Goal: Information Seeking & Learning: Check status

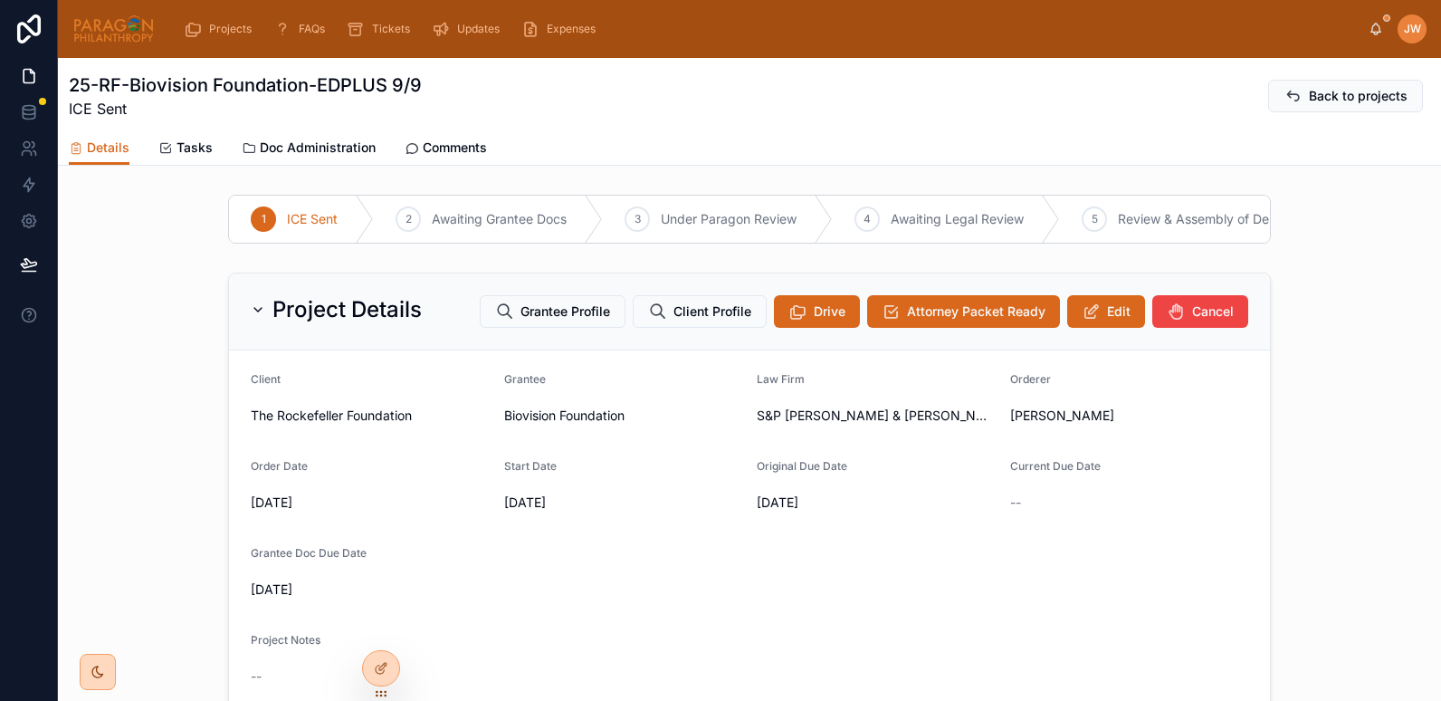
scroll to position [849, 0]
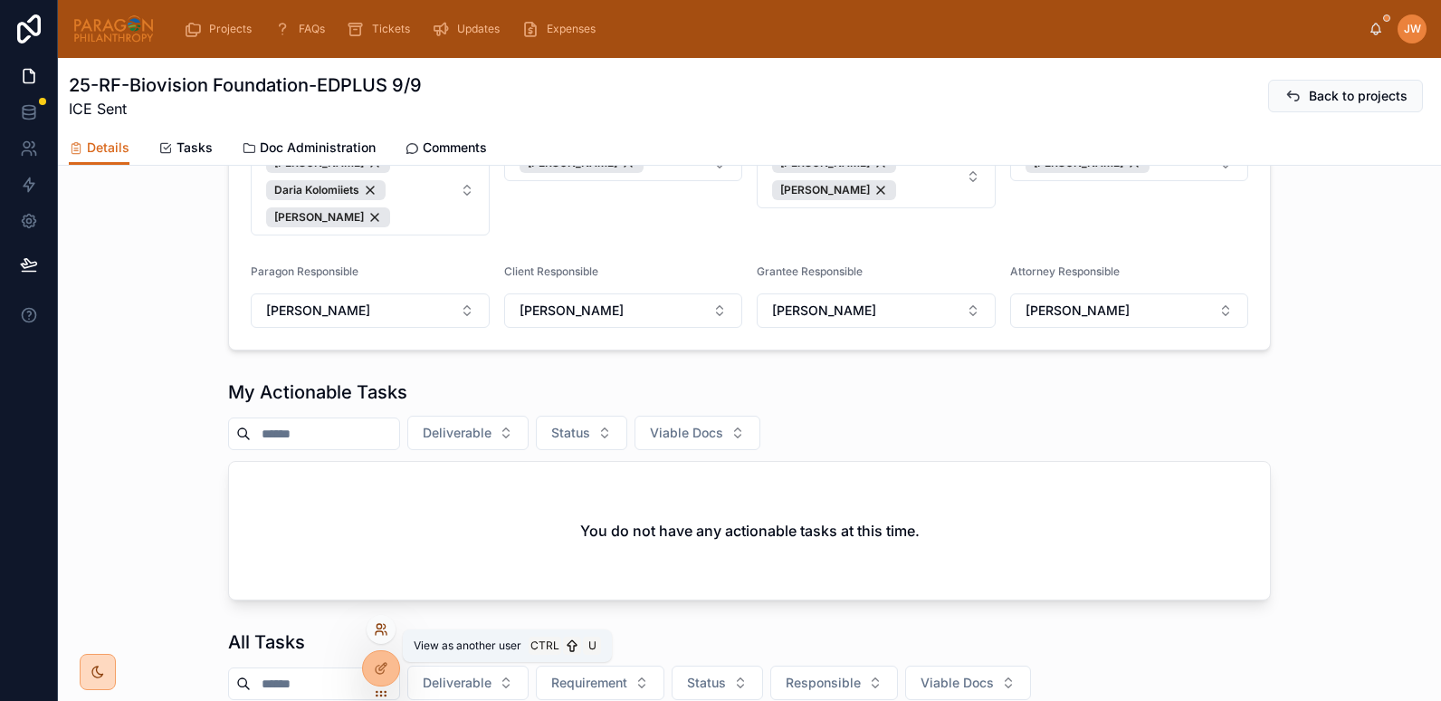
click at [386, 628] on icon at bounding box center [381, 629] width 14 height 14
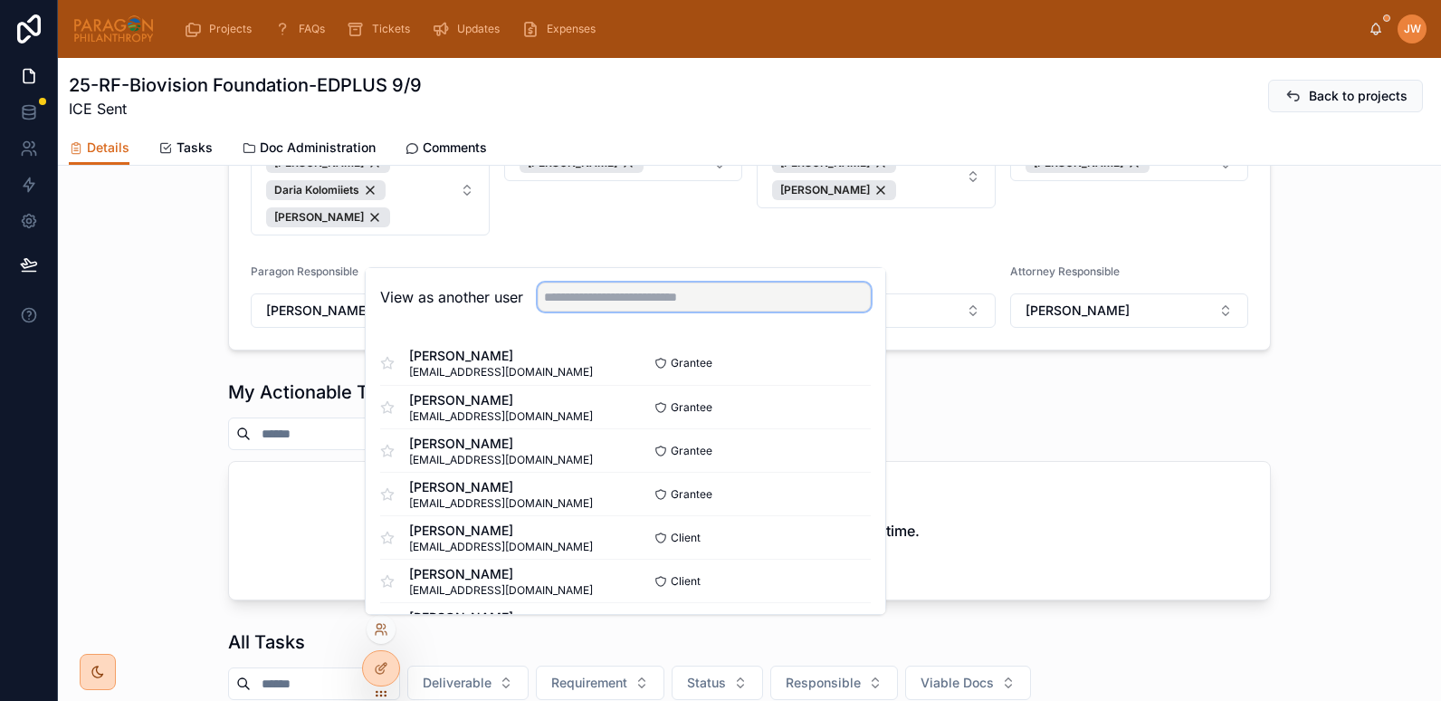
click at [553, 307] on input "text" at bounding box center [704, 296] width 333 height 29
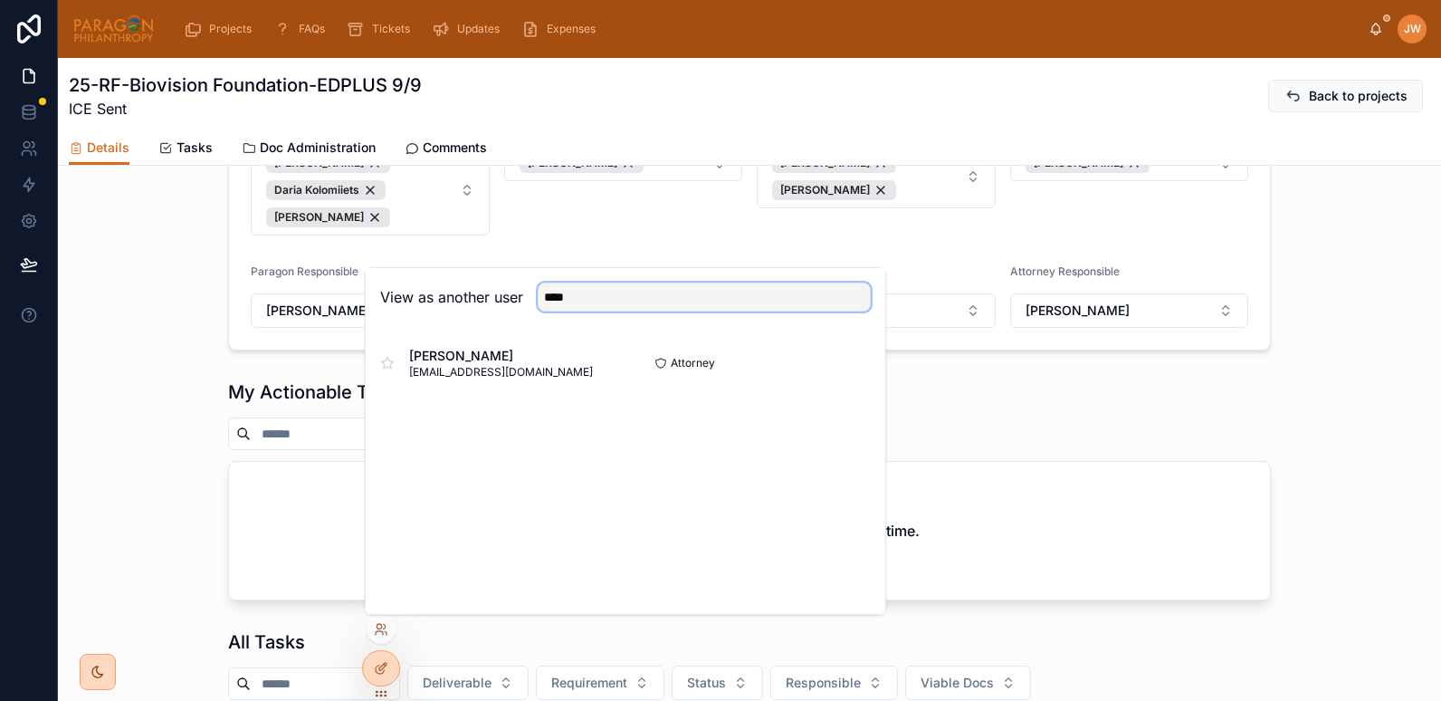
drag, startPoint x: 579, startPoint y: 300, endPoint x: 562, endPoint y: 300, distance: 16.3
click at [562, 300] on input "****" at bounding box center [704, 296] width 333 height 29
type input "*"
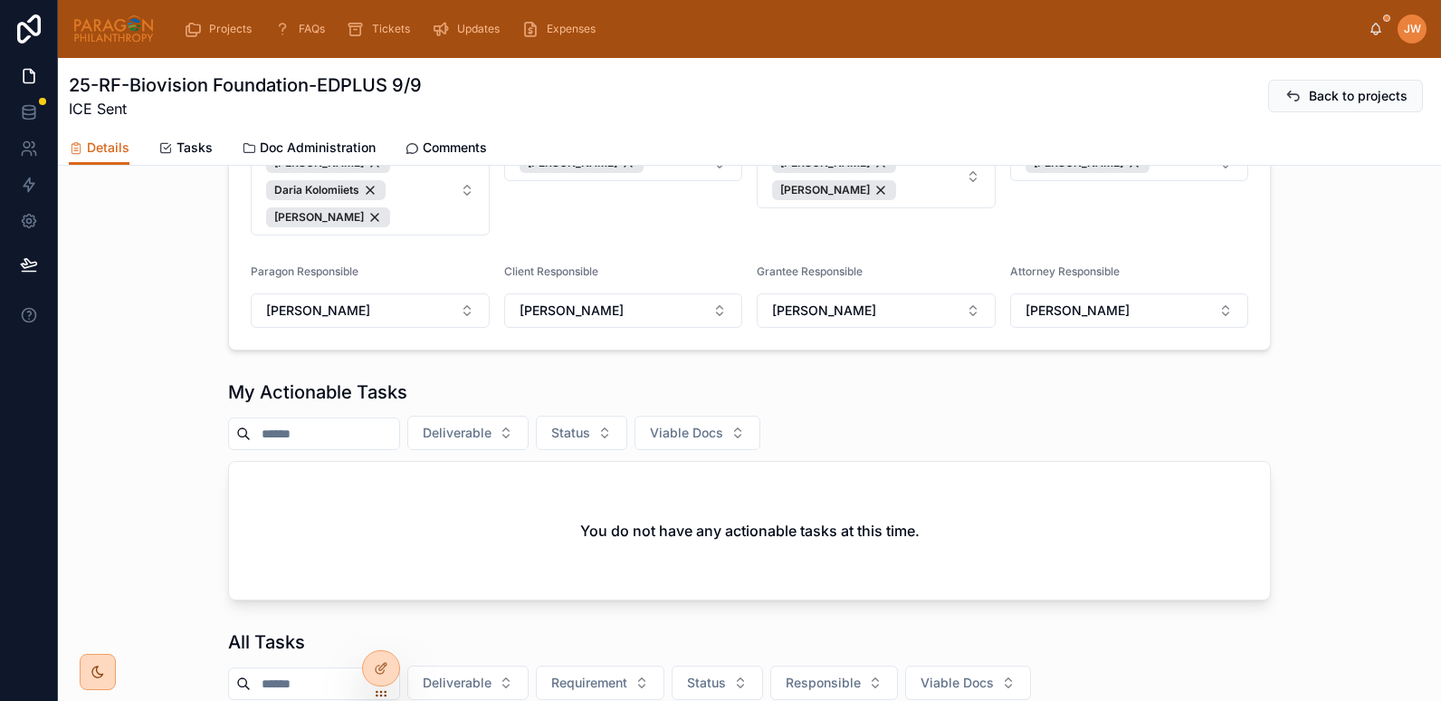
click at [168, 246] on div "Assignments Removing a user who has Document assignments in this Project will r…" at bounding box center [749, 172] width 1383 height 370
click at [88, 42] on img at bounding box center [113, 28] width 82 height 29
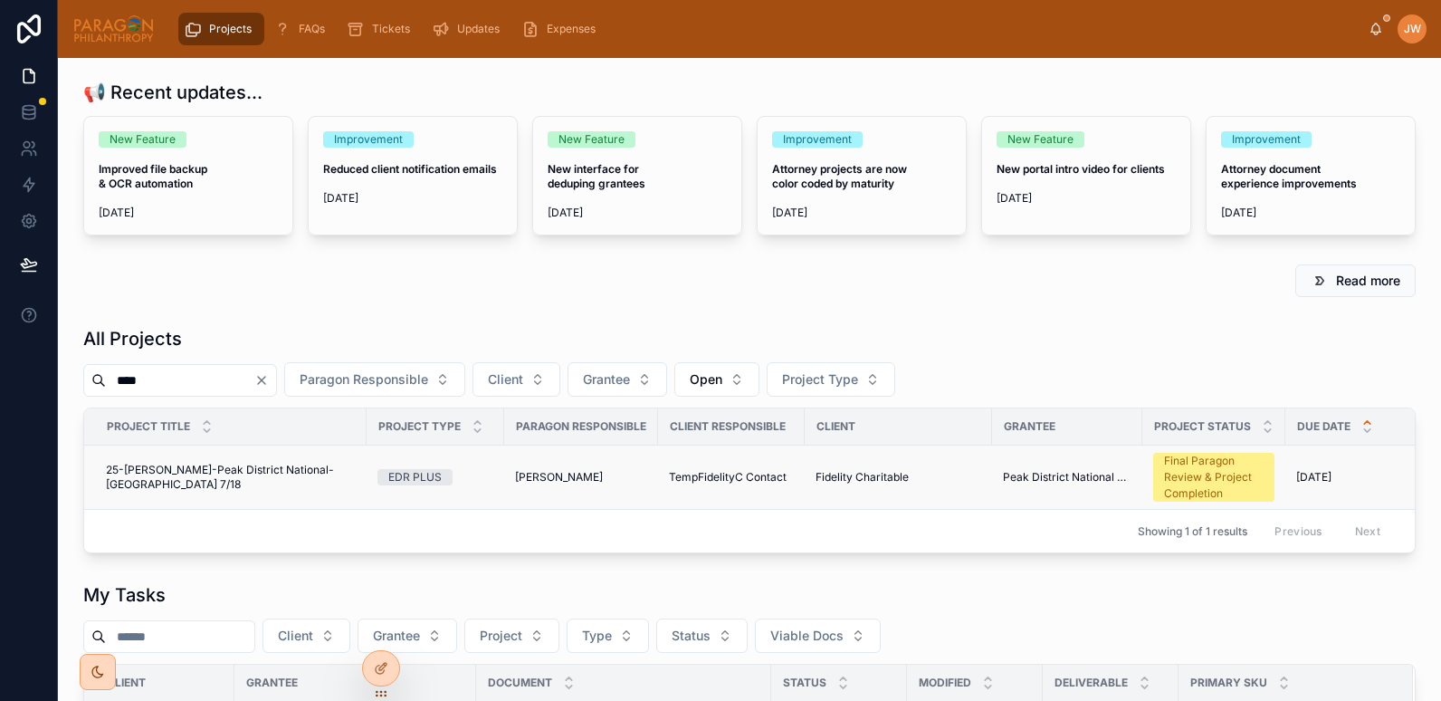
type input "****"
click at [179, 493] on td "25-[PERSON_NAME]-Peak District National-[GEOGRAPHIC_DATA] 7/18 25-[PERSON_NAME]…" at bounding box center [225, 477] width 282 height 64
click at [177, 480] on span "25-[PERSON_NAME]-Peak District National-[GEOGRAPHIC_DATA] 7/18" at bounding box center [231, 477] width 250 height 29
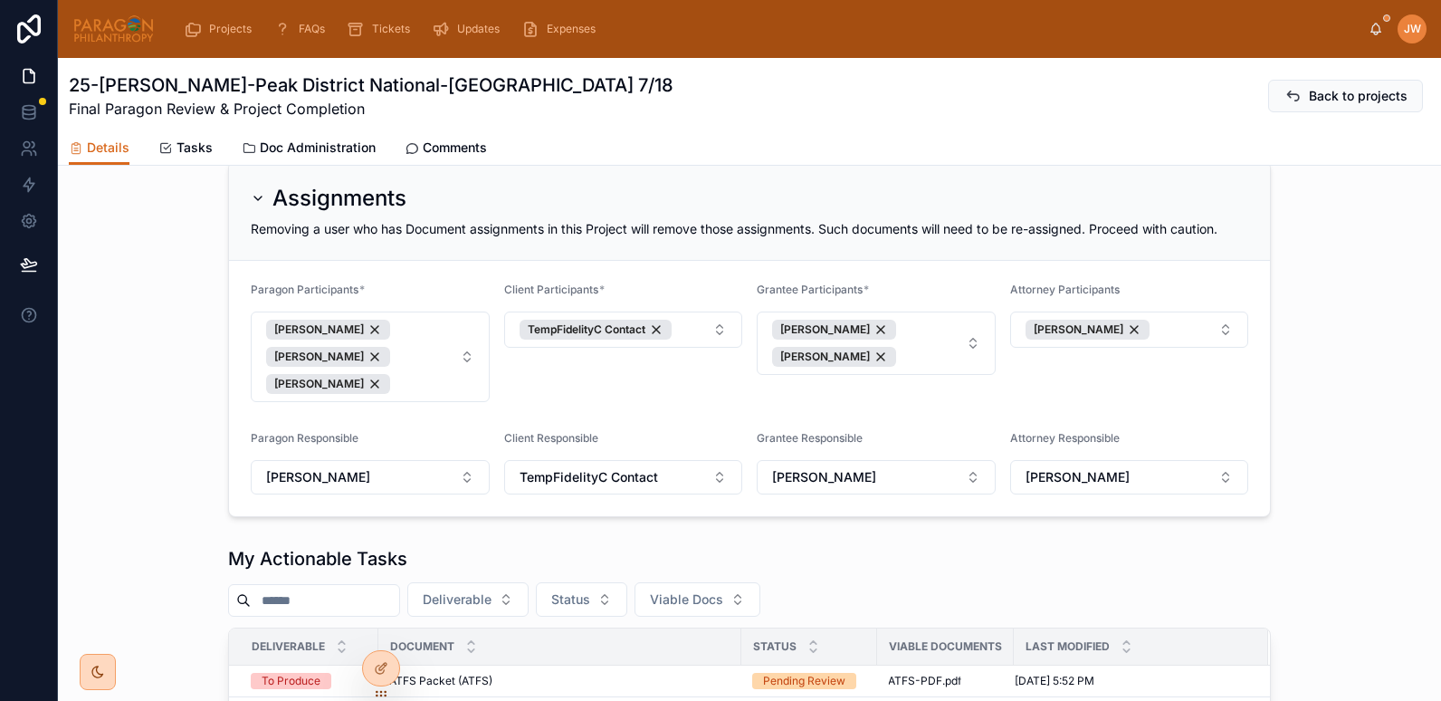
scroll to position [991, 0]
click at [1376, 31] on icon at bounding box center [1376, 29] width 14 height 14
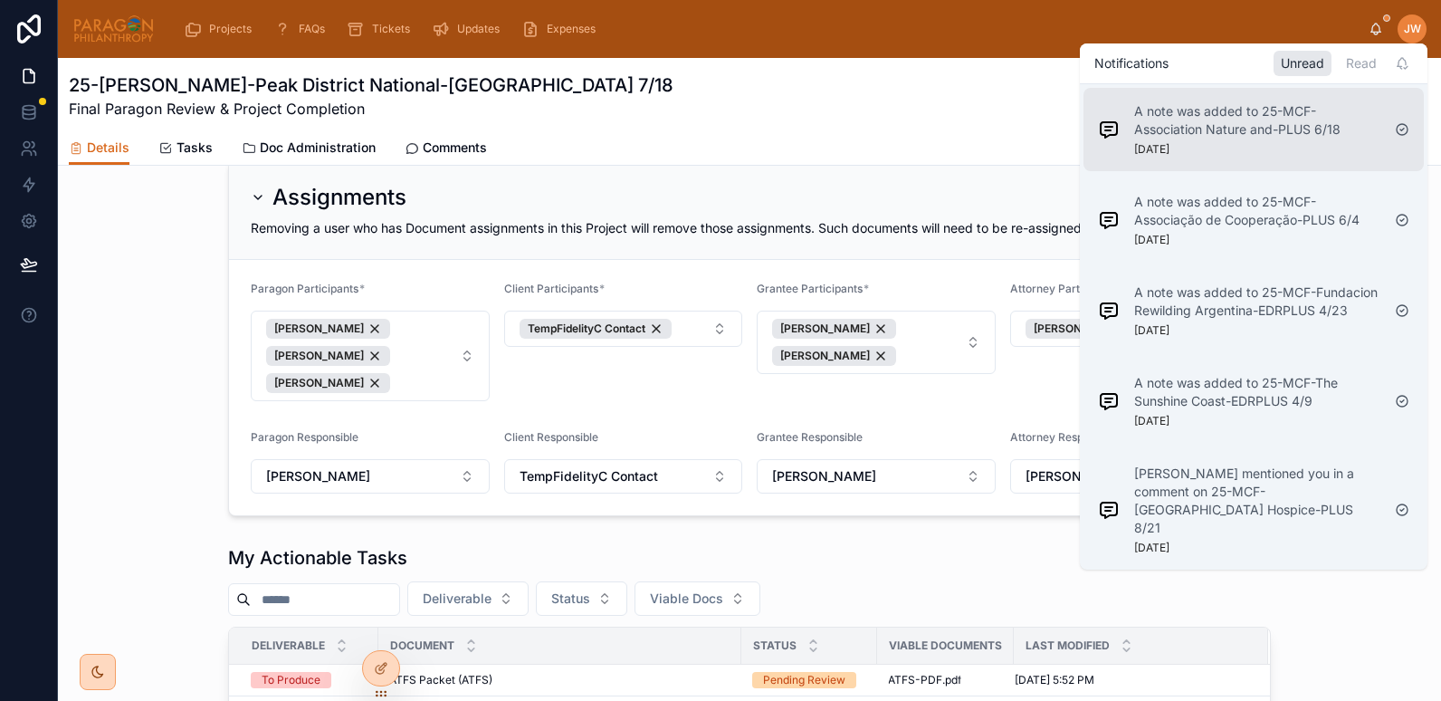
click at [1172, 129] on p "A note was added to 25-MCF-Association Nature and-PLUS 6/18" at bounding box center [1257, 120] width 246 height 36
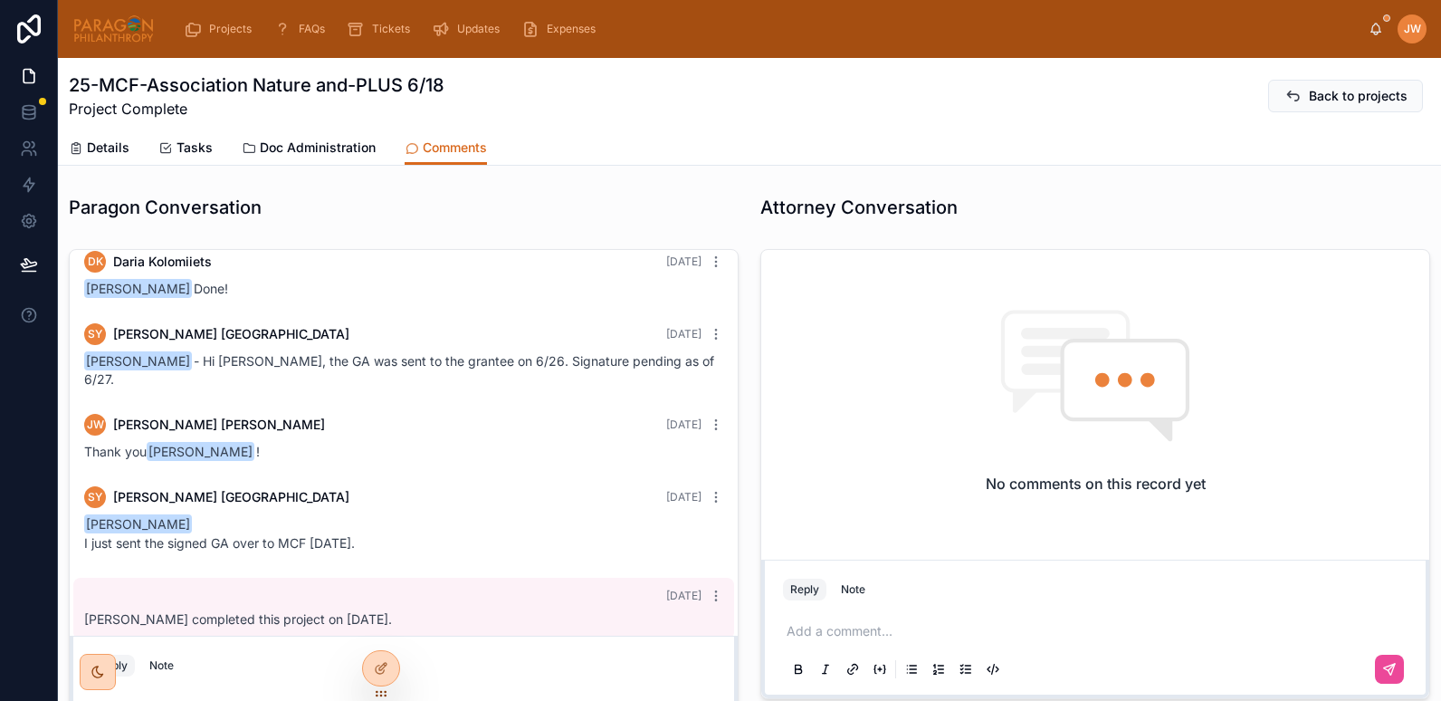
click at [1383, 28] on div "[PERSON_NAME]" at bounding box center [1398, 28] width 58 height 29
click at [1373, 30] on icon at bounding box center [1377, 28] width 10 height 8
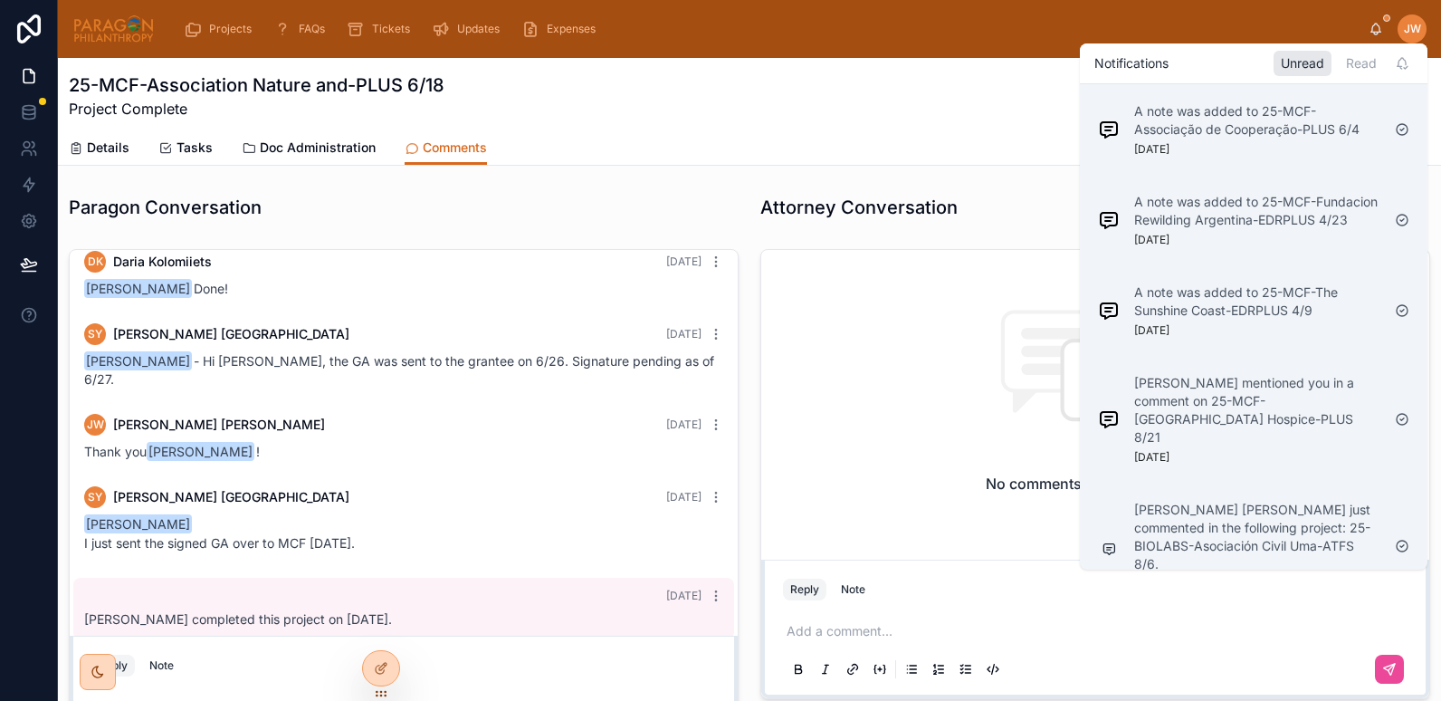
click at [993, 73] on div "25-MCF-Association Nature and-PLUS 6/18 Project Complete Back to projects" at bounding box center [750, 95] width 1362 height 47
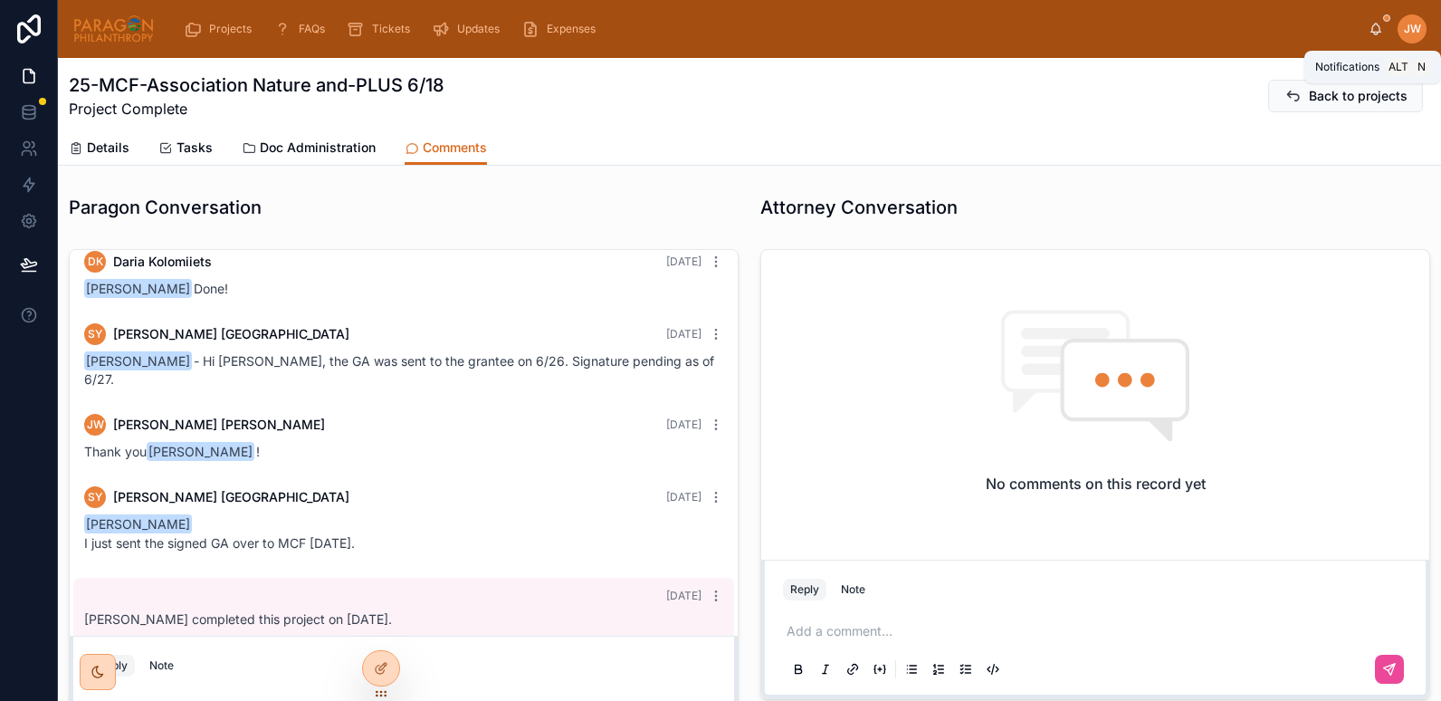
click at [1372, 27] on icon at bounding box center [1376, 29] width 14 height 14
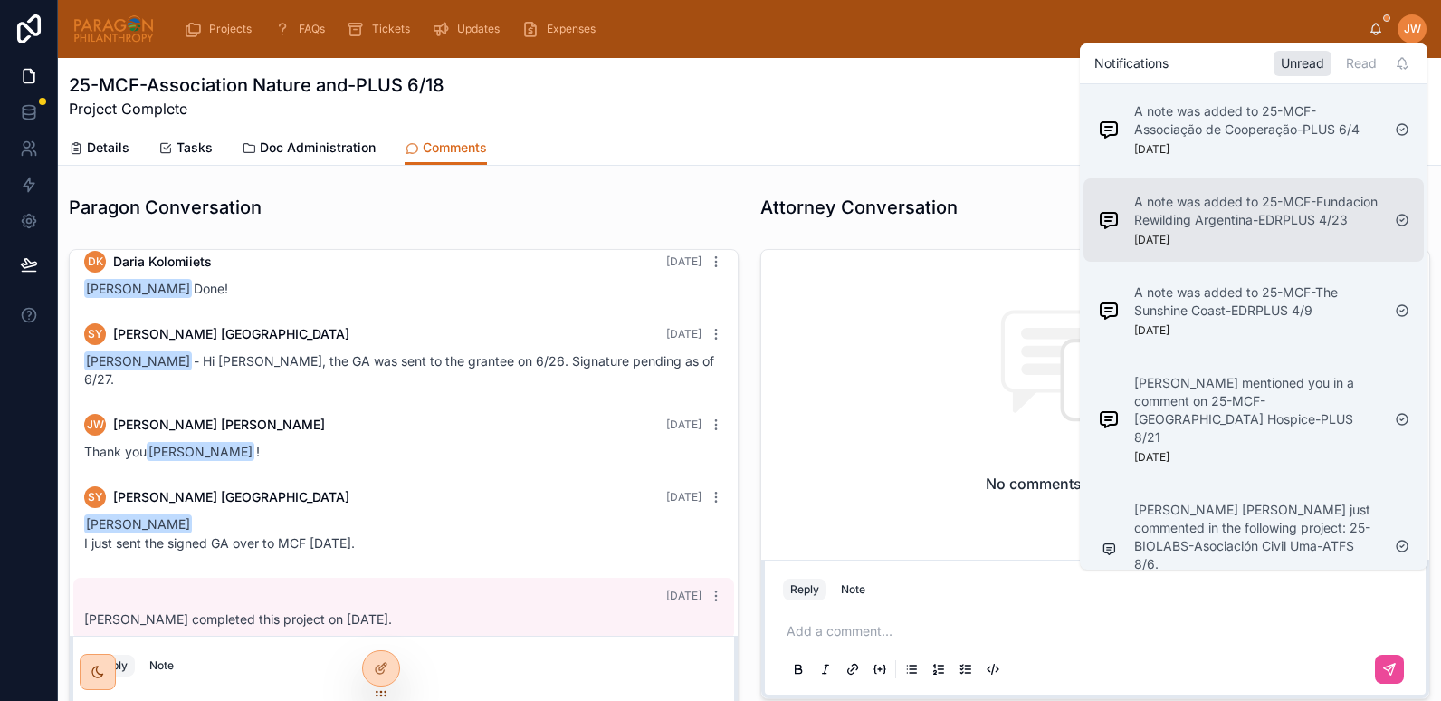
click at [1220, 222] on p "A note was added to 25-MCF-Fundacion Rewilding Argentina-EDRPLUS 4/23" at bounding box center [1257, 211] width 246 height 36
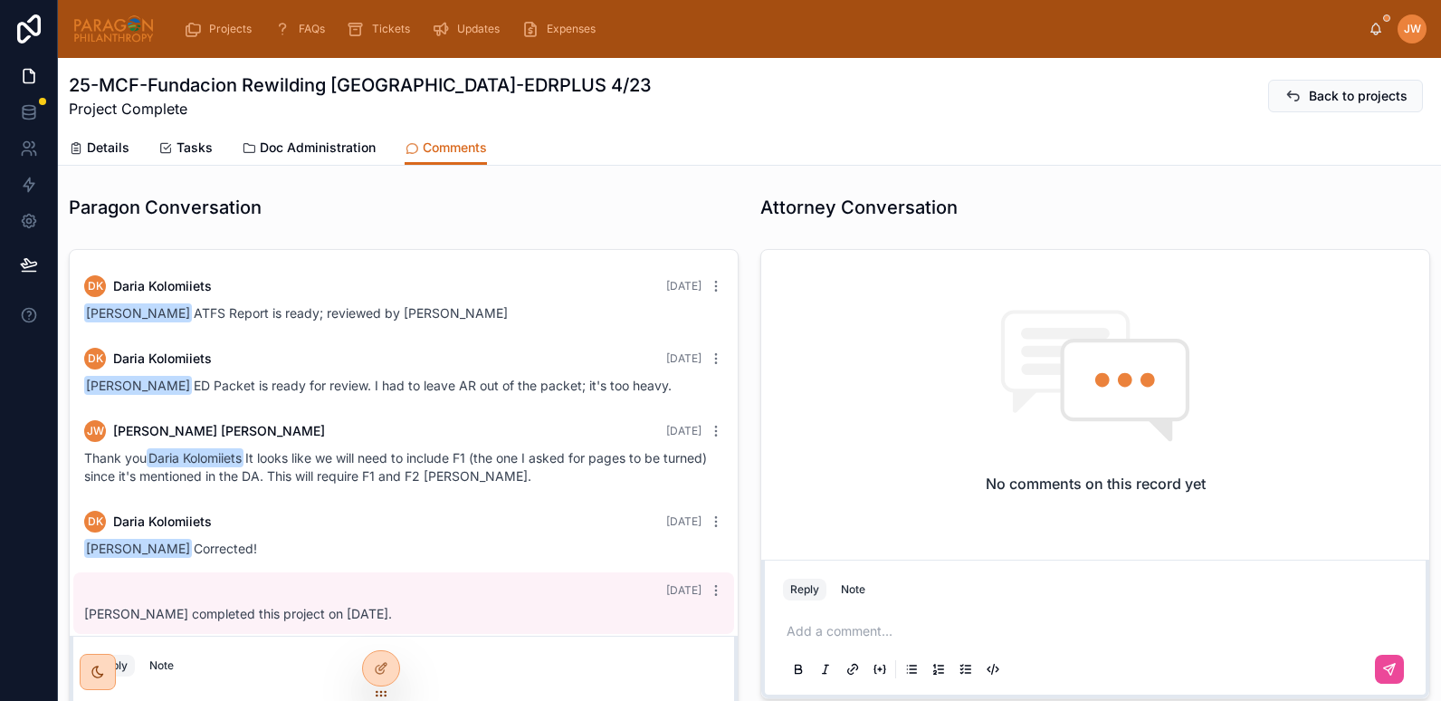
scroll to position [13, 0]
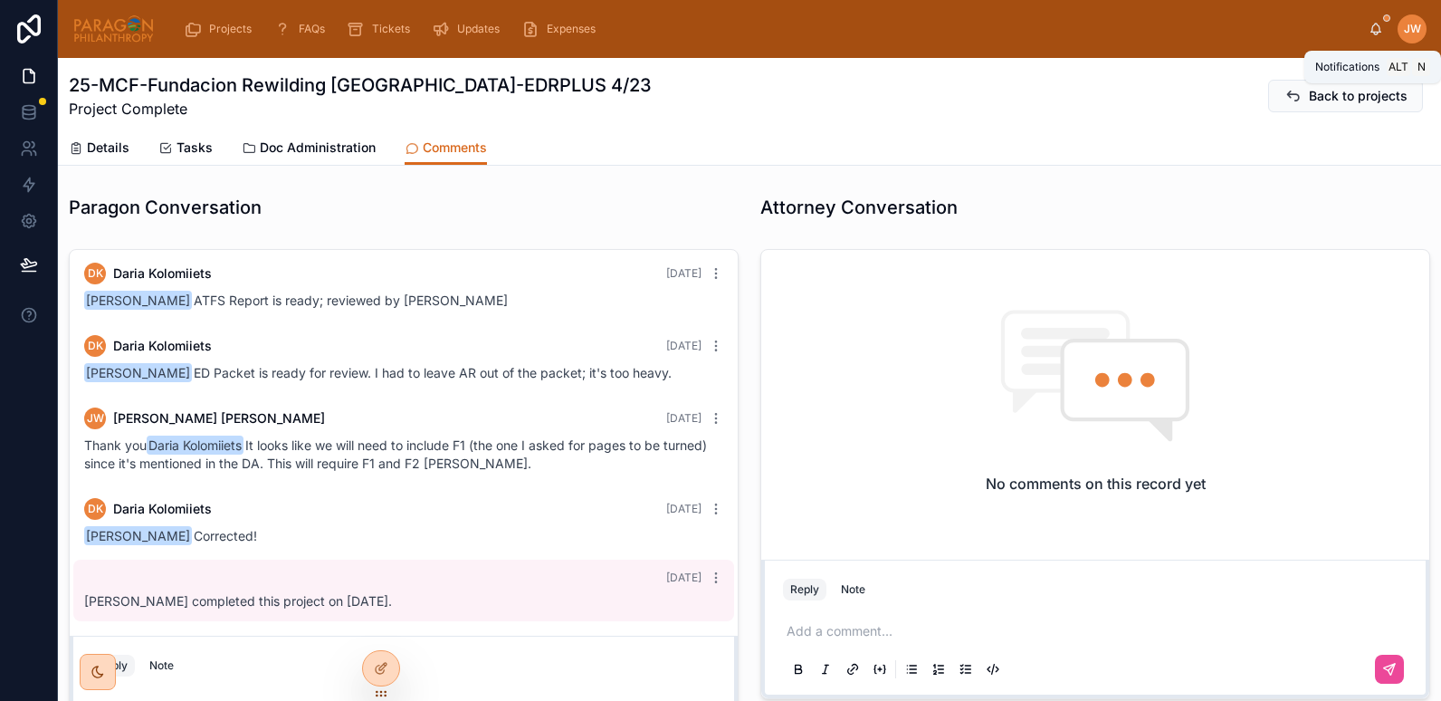
click at [1376, 32] on icon at bounding box center [1377, 28] width 10 height 8
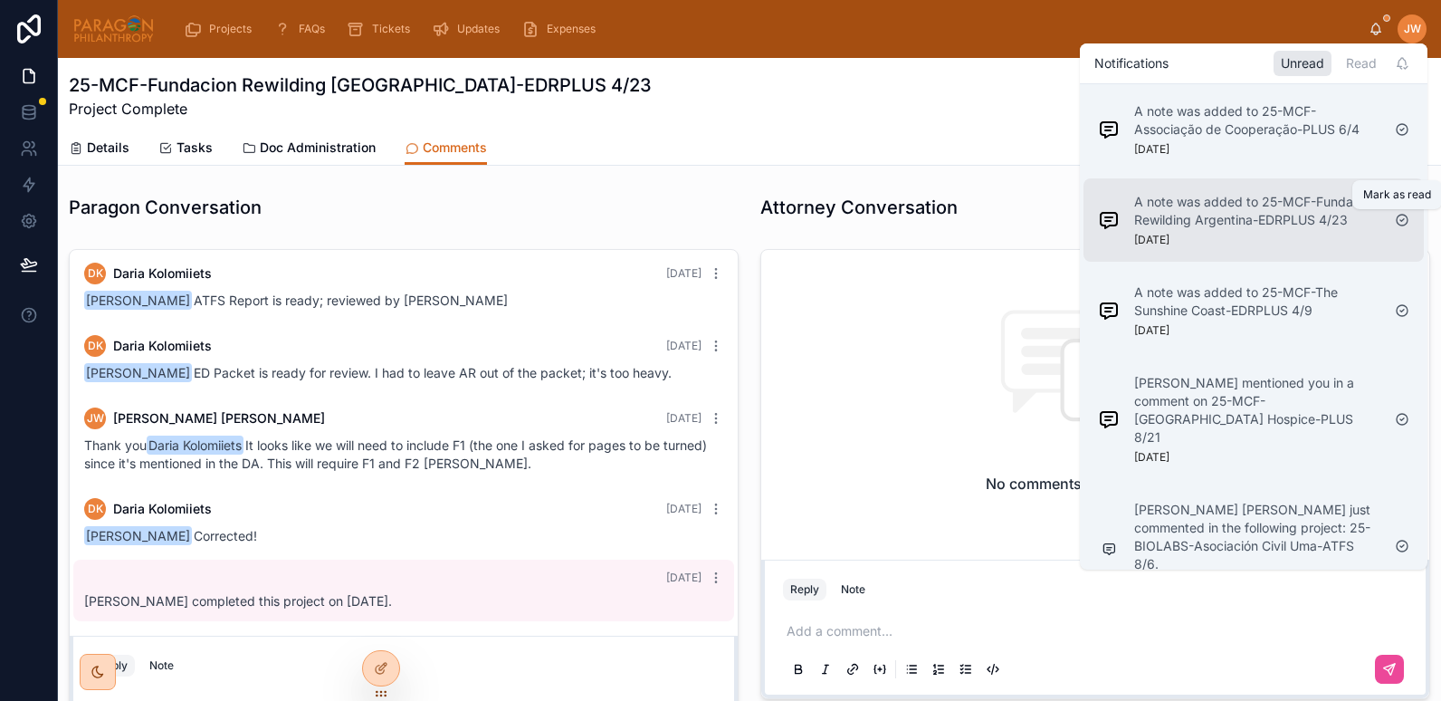
click at [1401, 220] on icon at bounding box center [1403, 220] width 4 height 3
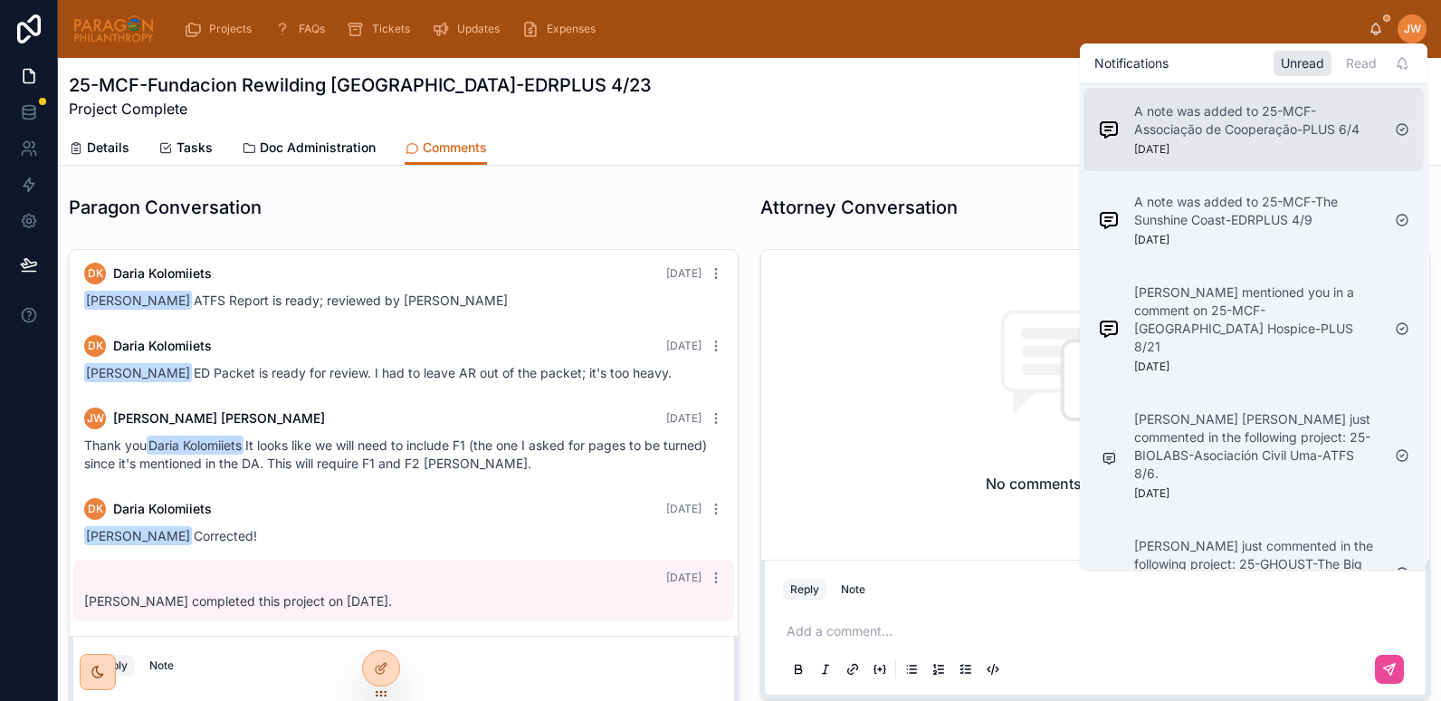
click at [1267, 110] on p "A note was added to 25-MCF-Associação de Cooperação-PLUS 6/4" at bounding box center [1257, 120] width 246 height 36
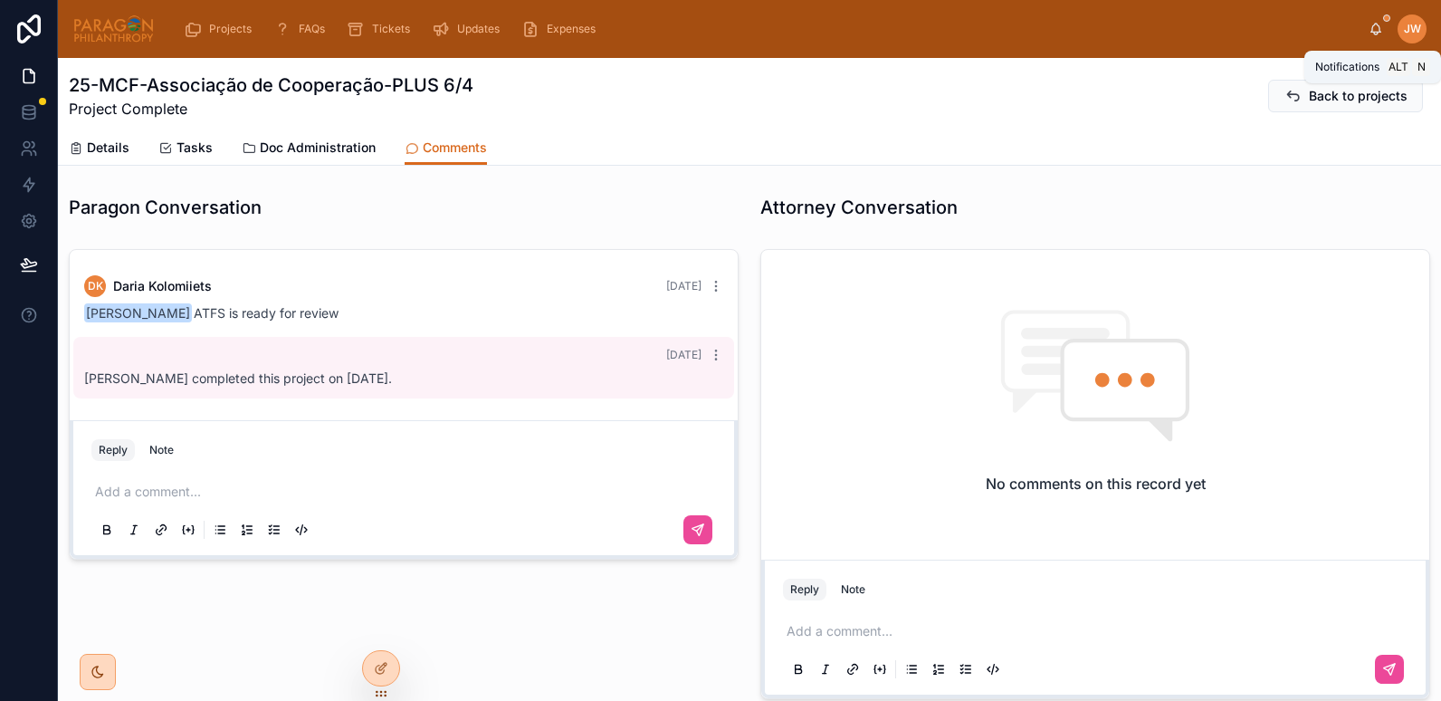
click at [1371, 30] on icon at bounding box center [1376, 29] width 14 height 14
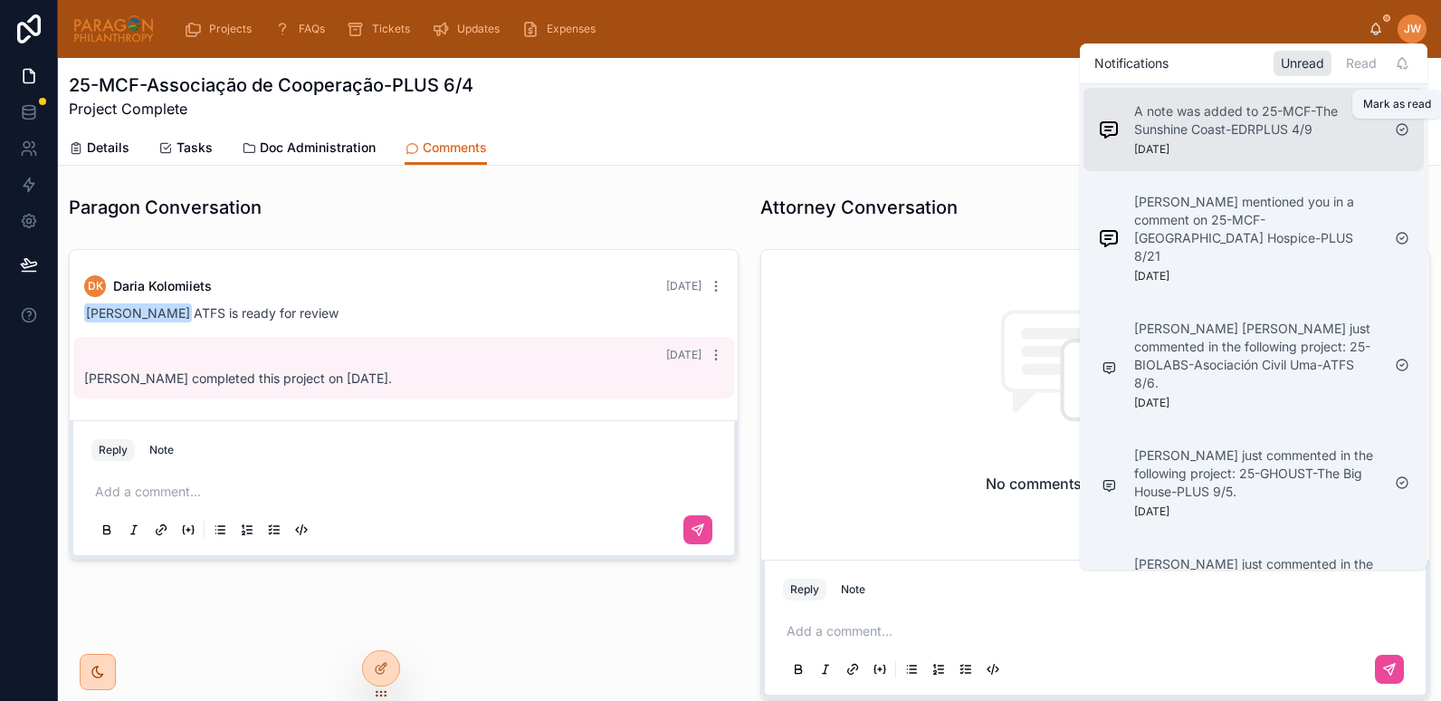
click at [1406, 131] on icon at bounding box center [1402, 129] width 14 height 14
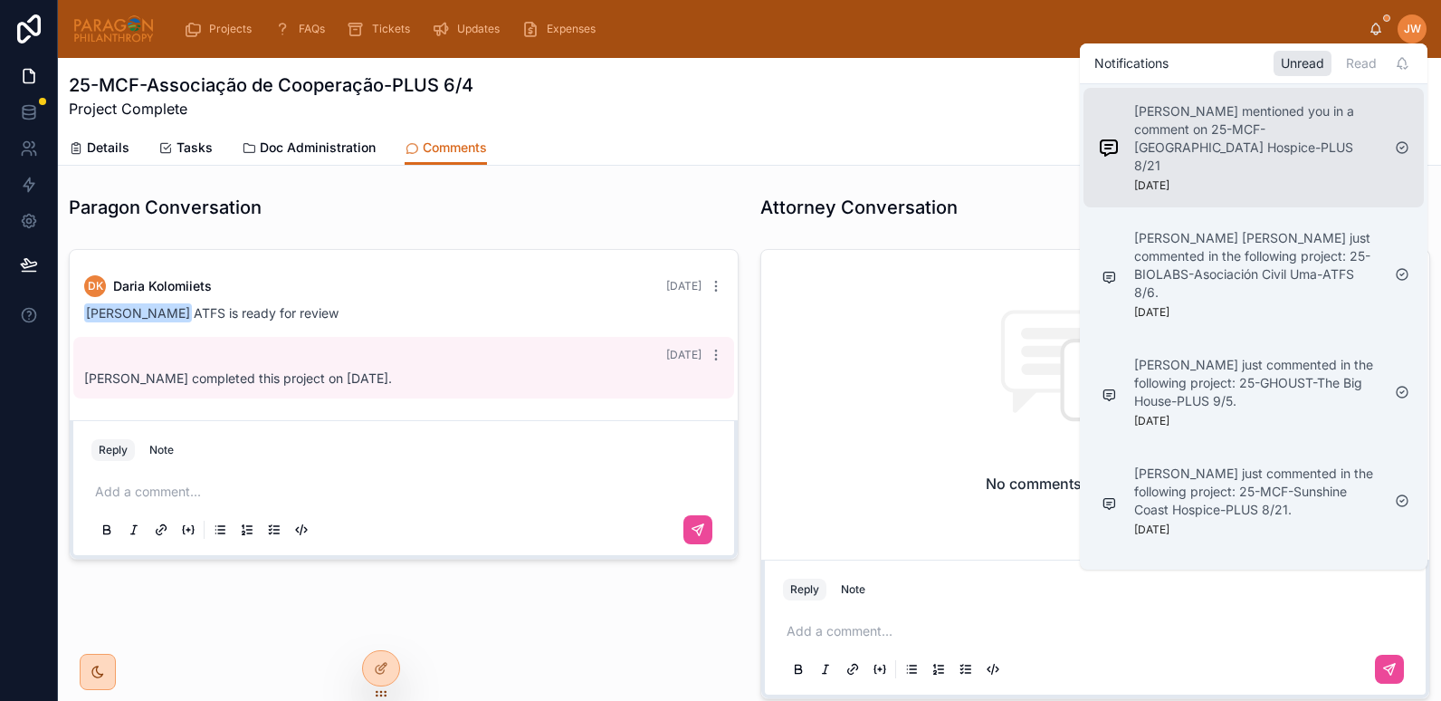
click at [1218, 142] on p "[PERSON_NAME] mentioned you in a comment on 25-MCF-[GEOGRAPHIC_DATA] Hospice-PL…" at bounding box center [1257, 138] width 246 height 72
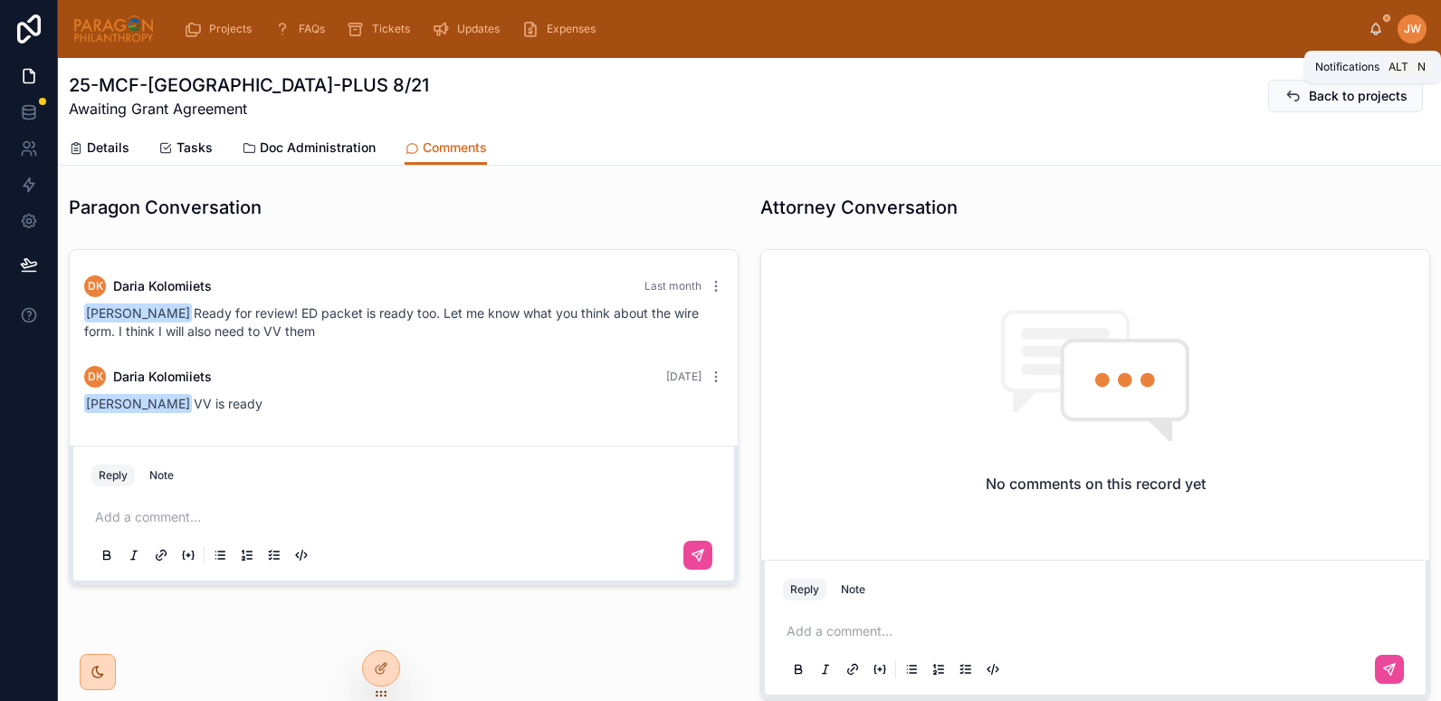
click at [1376, 18] on div "[PERSON_NAME]" at bounding box center [1398, 28] width 58 height 29
click at [1370, 26] on icon at bounding box center [1376, 29] width 14 height 14
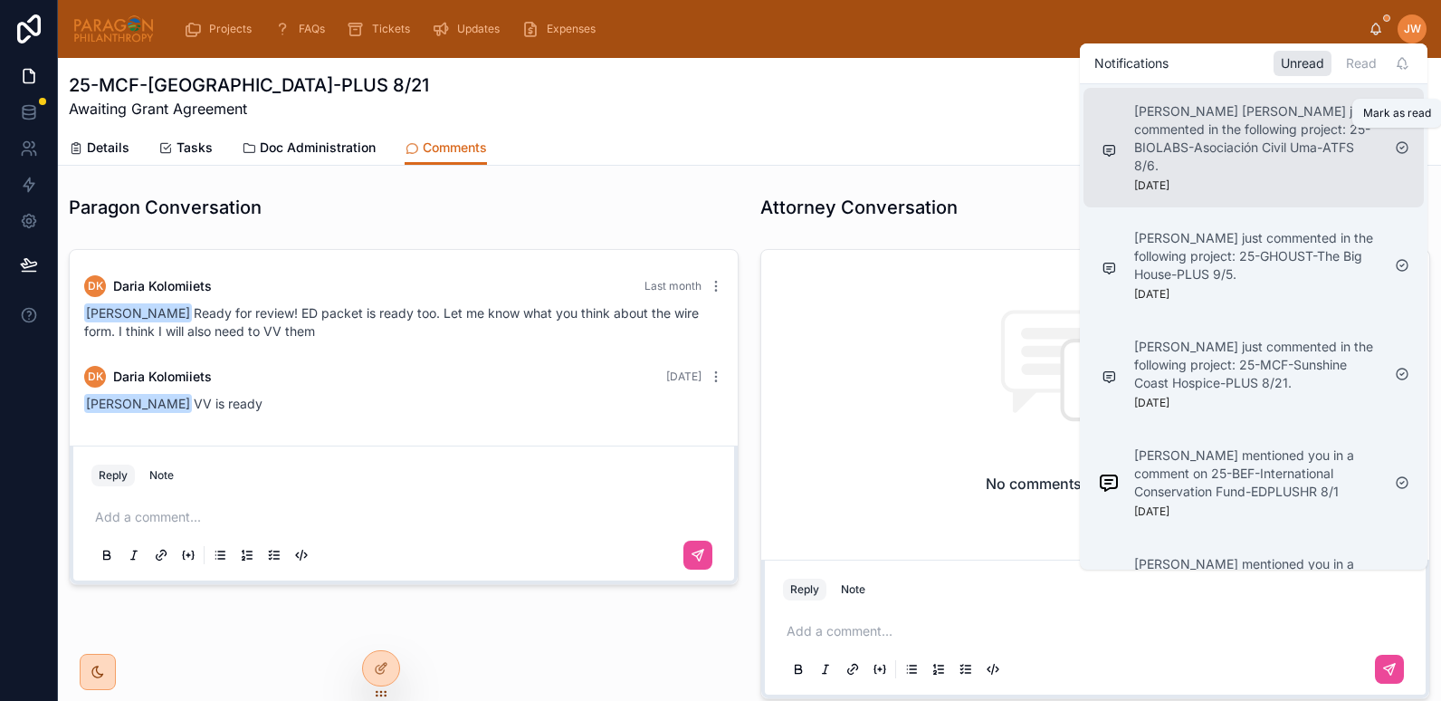
click at [1404, 147] on icon at bounding box center [1403, 148] width 4 height 3
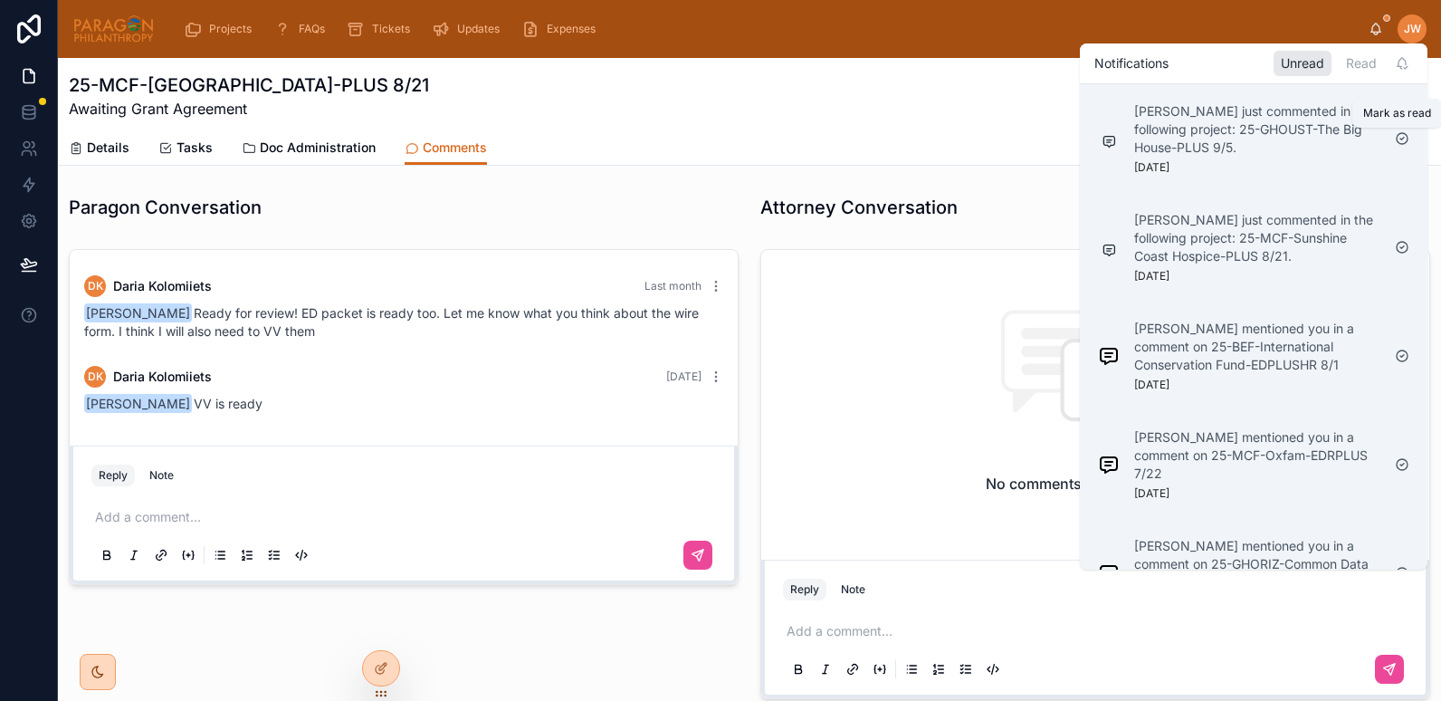
click at [1404, 138] on icon at bounding box center [1403, 139] width 4 height 3
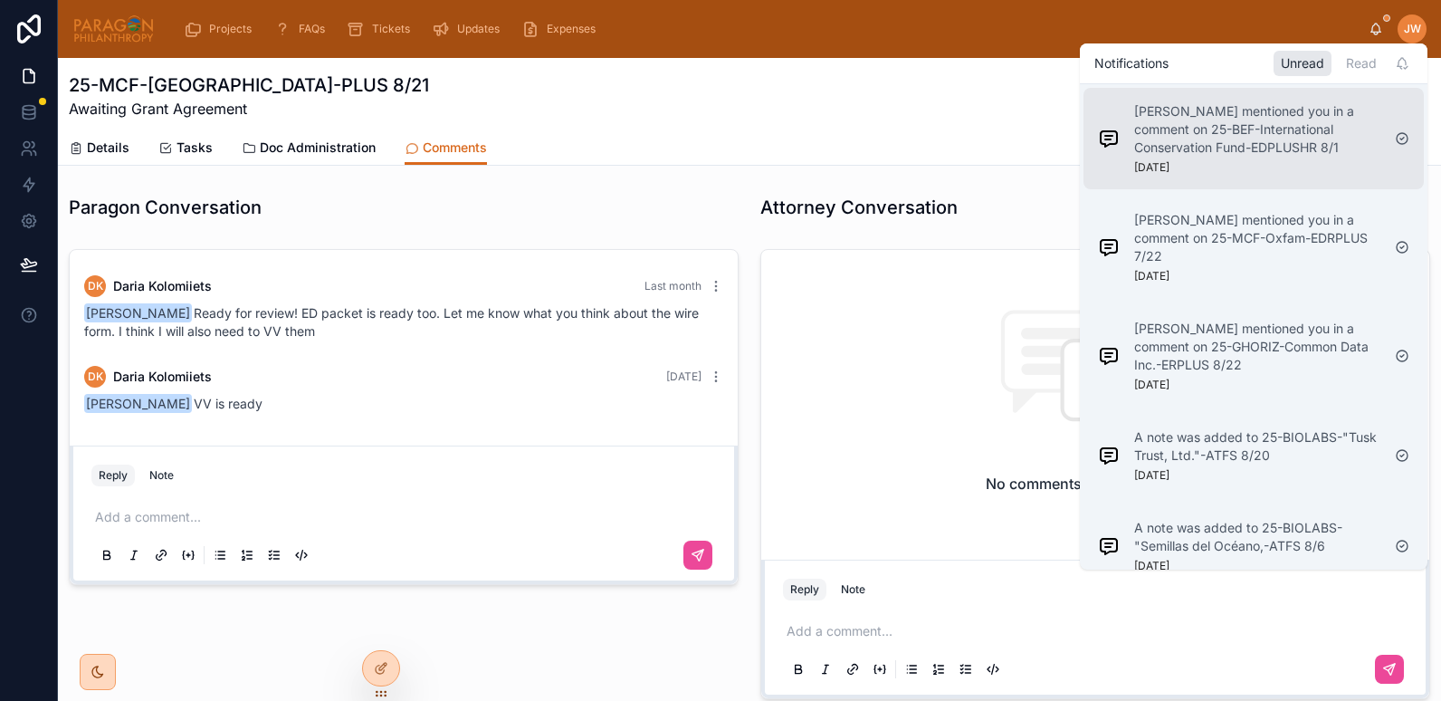
click at [1202, 148] on p "[PERSON_NAME] mentioned you in a comment on 25-BEF-International Conservation F…" at bounding box center [1257, 129] width 246 height 54
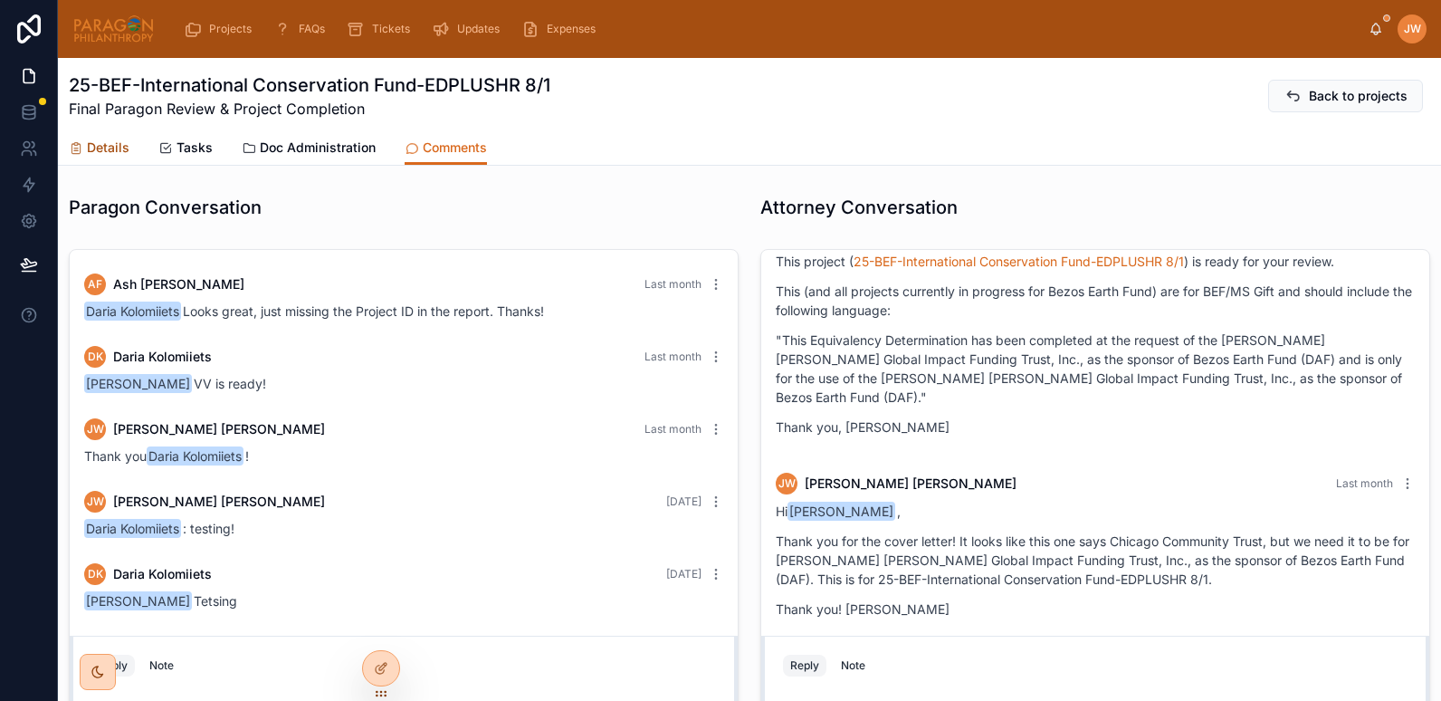
click at [99, 148] on span "Details" at bounding box center [108, 148] width 43 height 18
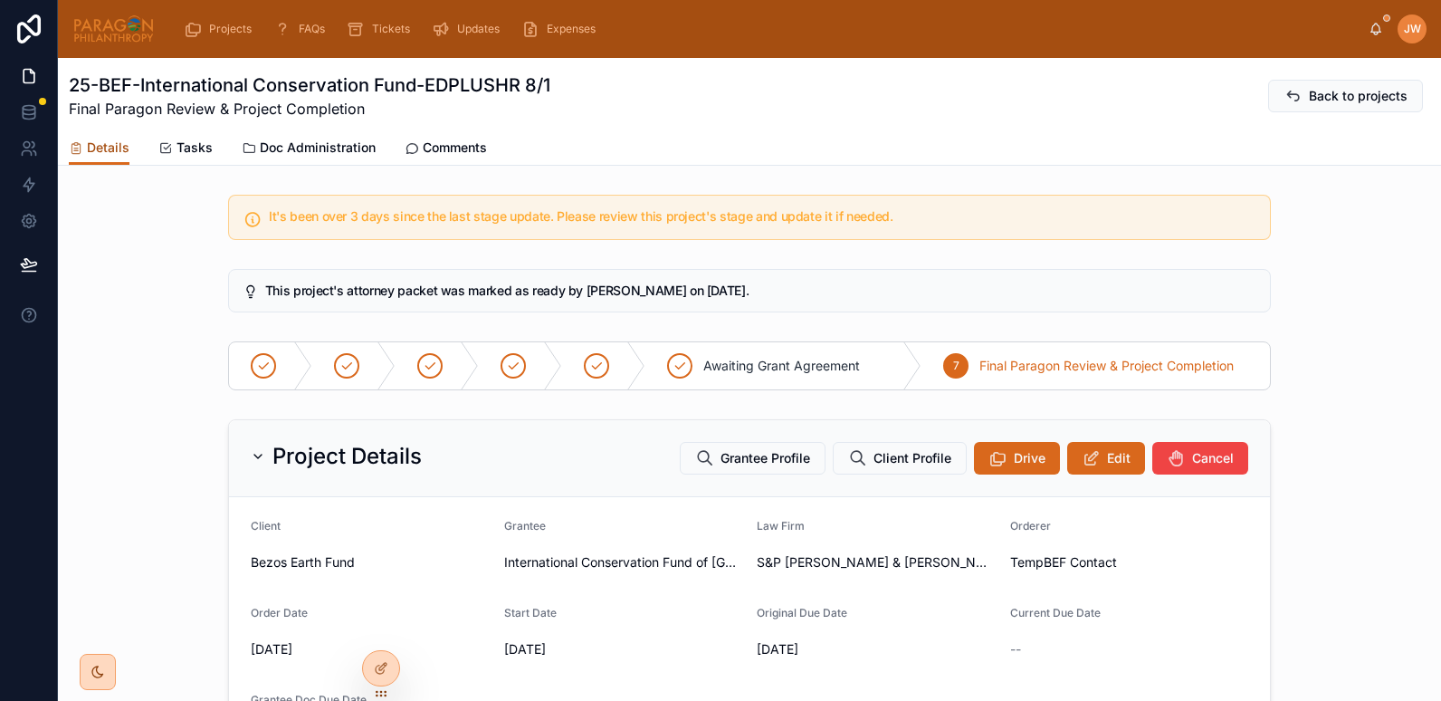
scroll to position [147, 0]
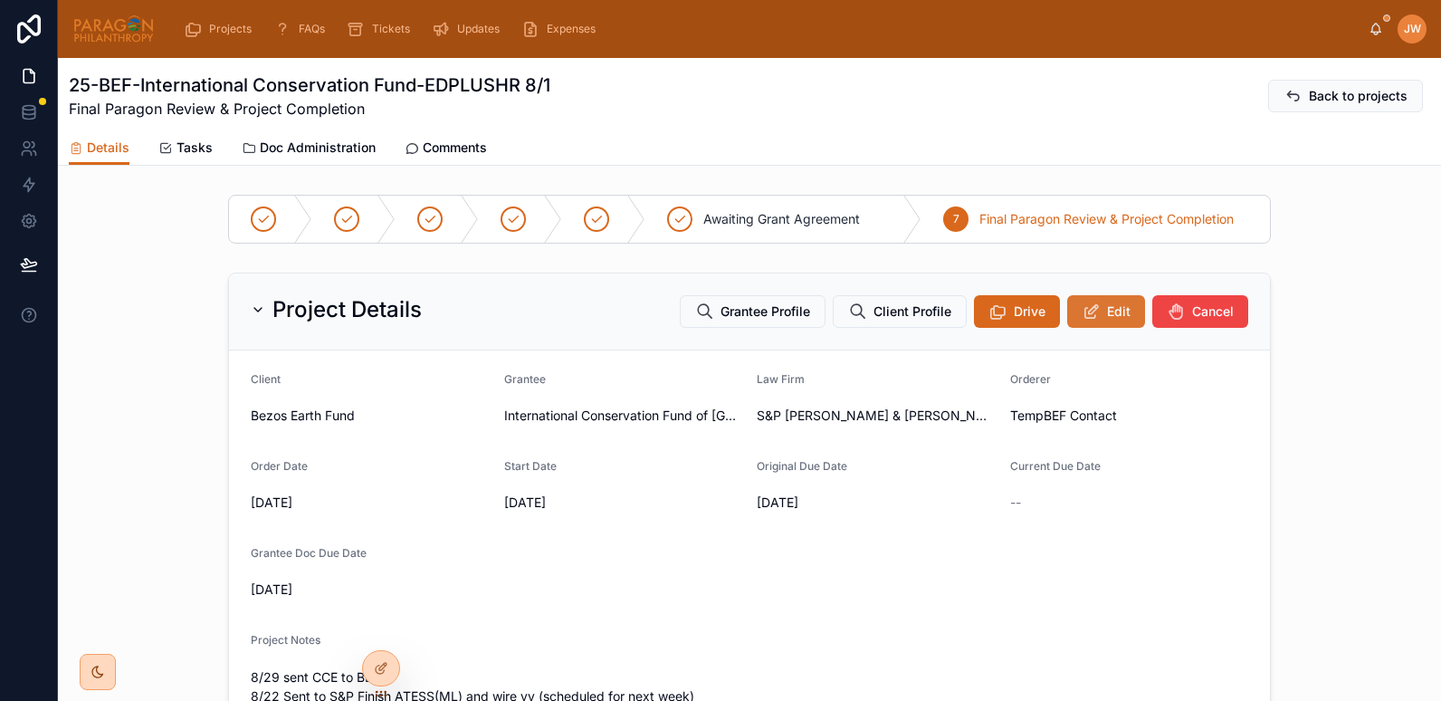
click at [1089, 315] on icon at bounding box center [1091, 311] width 19 height 18
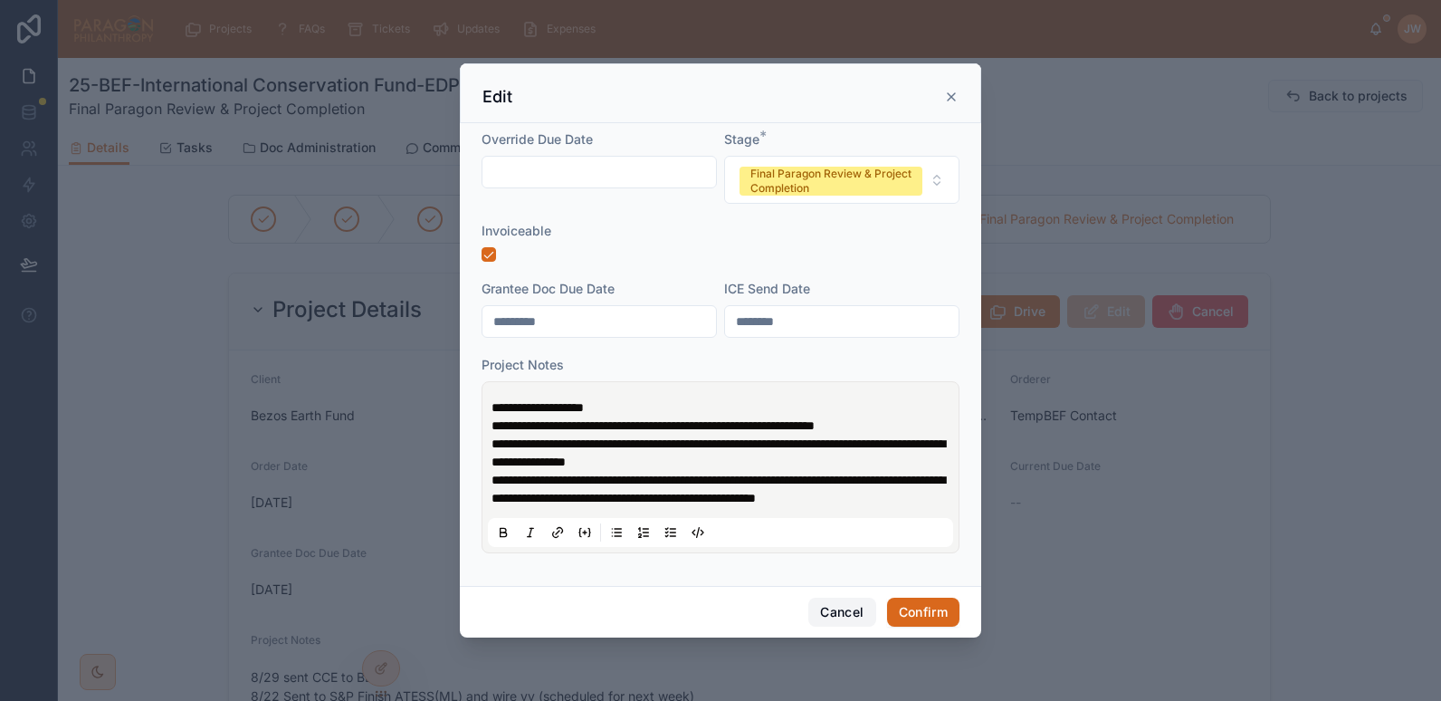
click at [837, 619] on button "Cancel" at bounding box center [841, 612] width 67 height 29
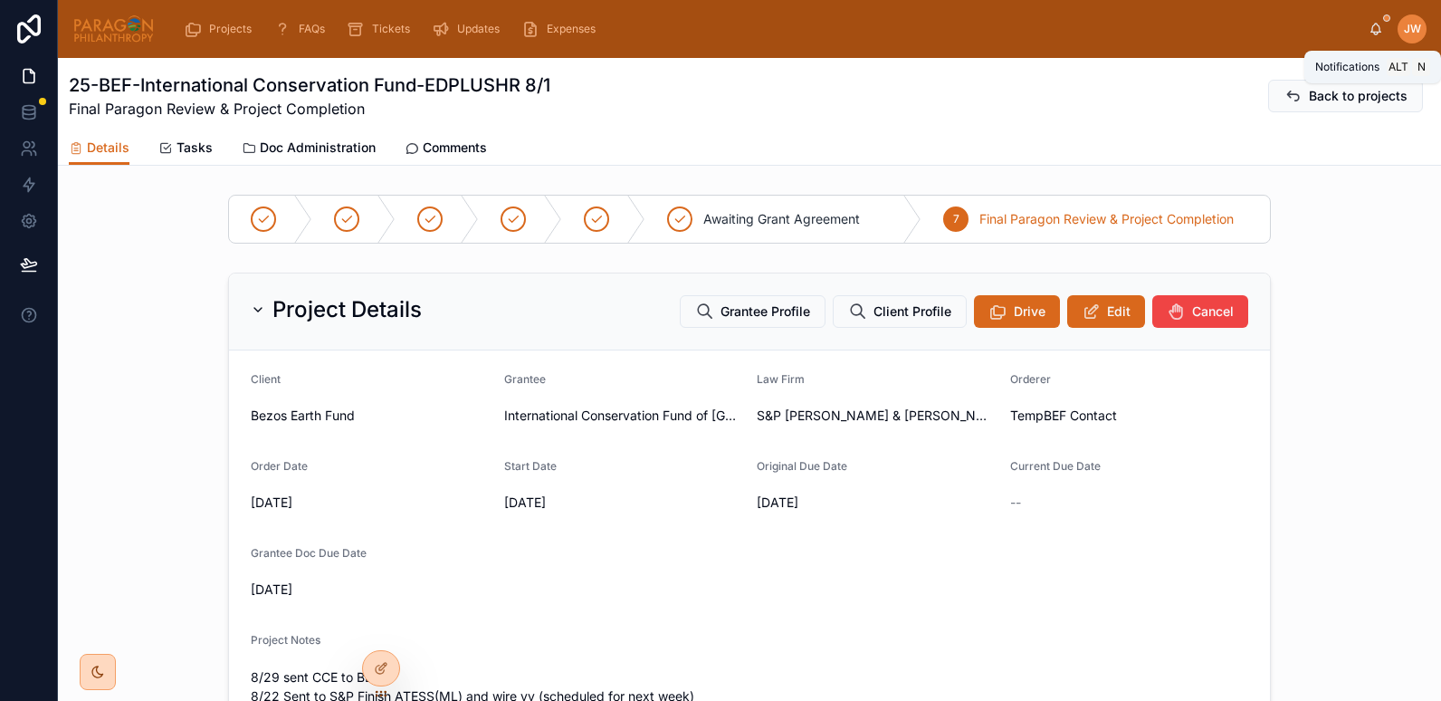
click at [1371, 33] on icon at bounding box center [1376, 29] width 14 height 14
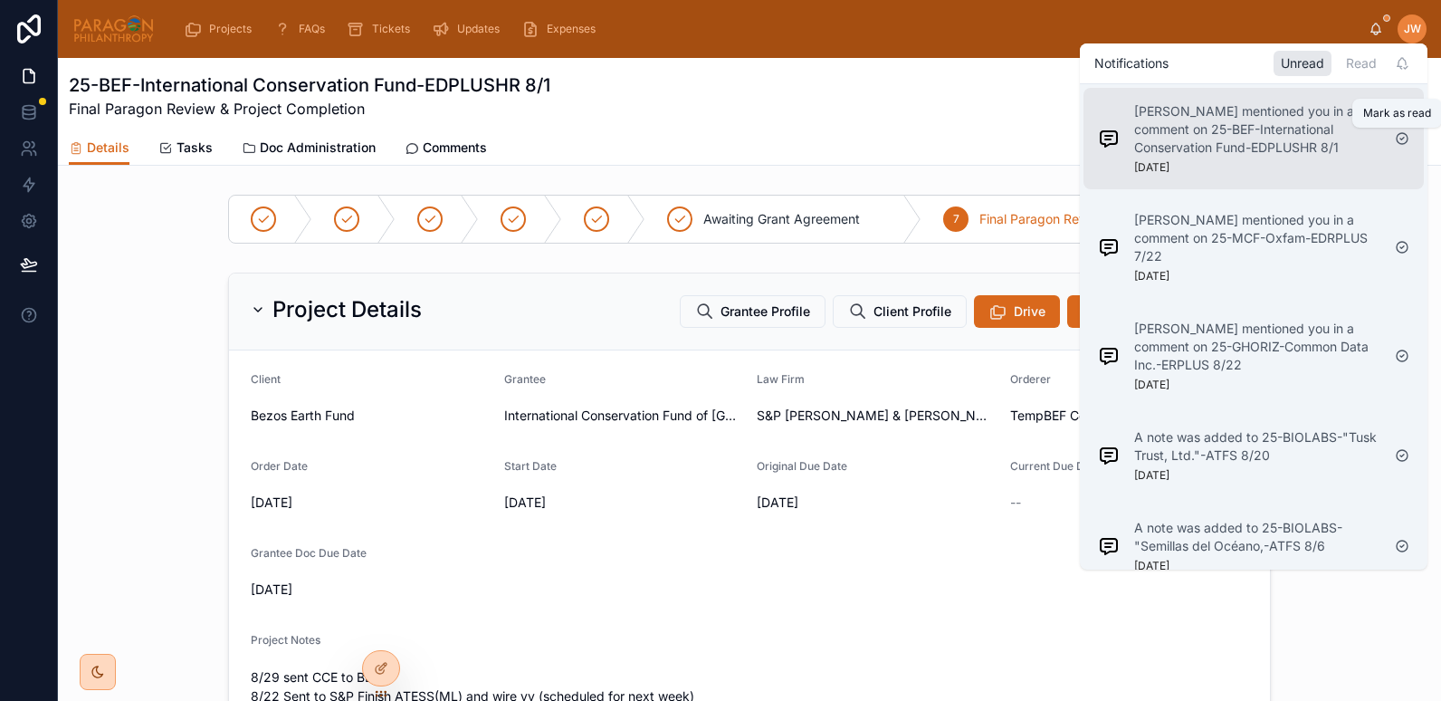
click at [1405, 137] on icon at bounding box center [1402, 138] width 14 height 14
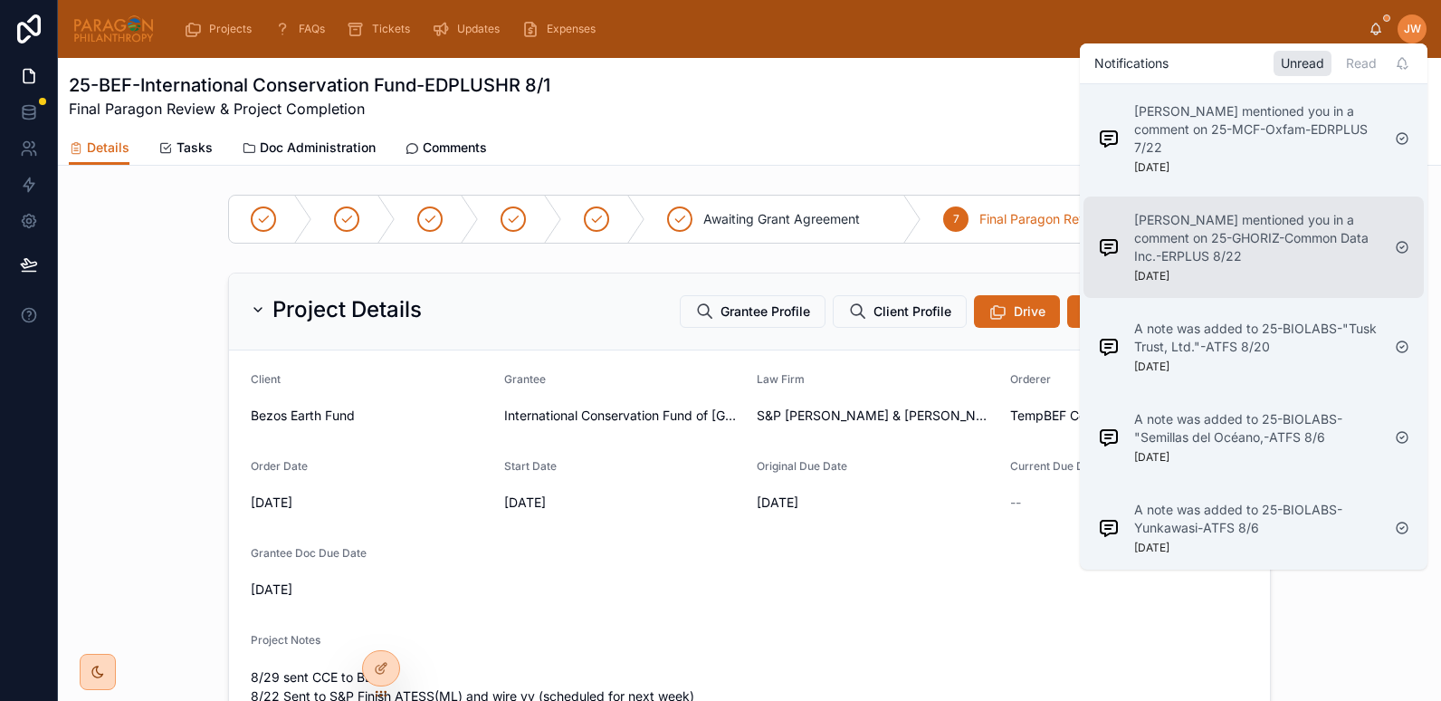
click at [1278, 241] on p "[PERSON_NAME] mentioned you in a comment on 25-GHORIZ-Common Data Inc.-ERPLUS 8…" at bounding box center [1257, 238] width 246 height 54
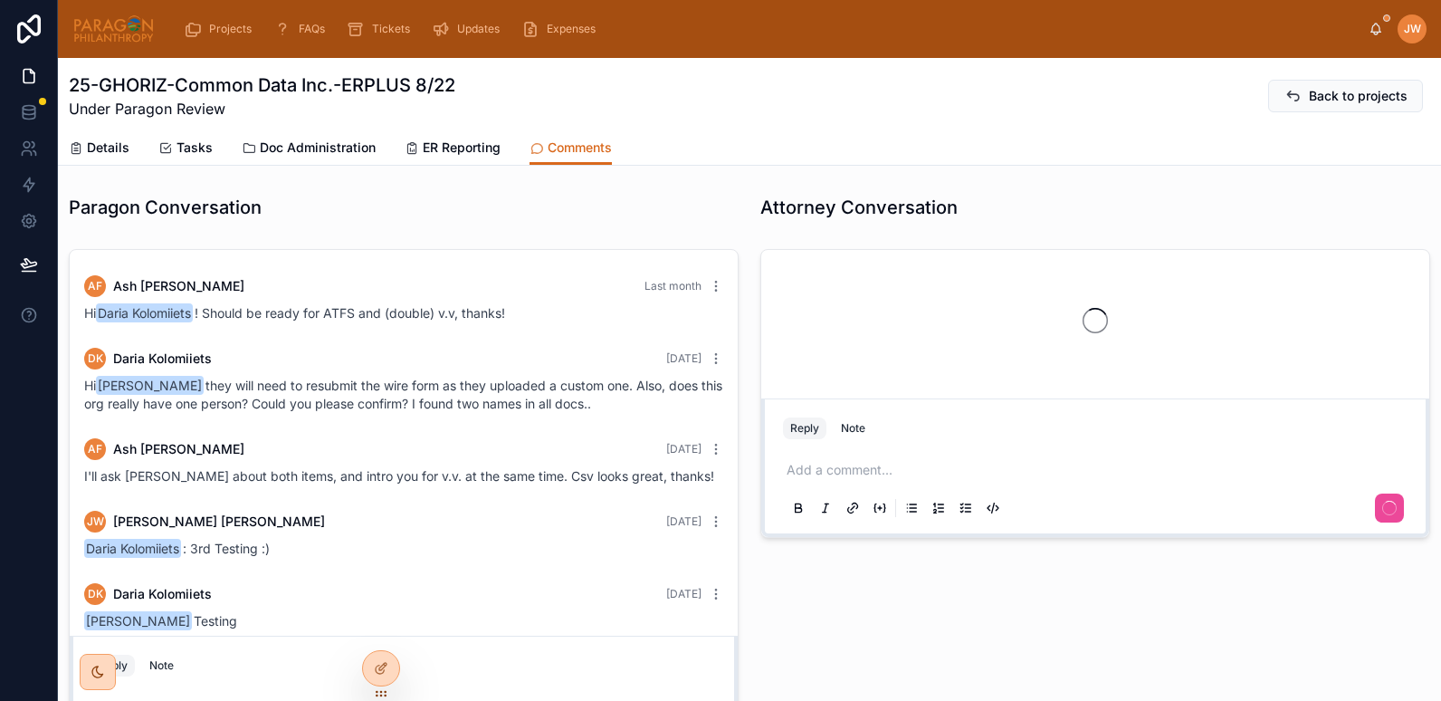
scroll to position [3765, 0]
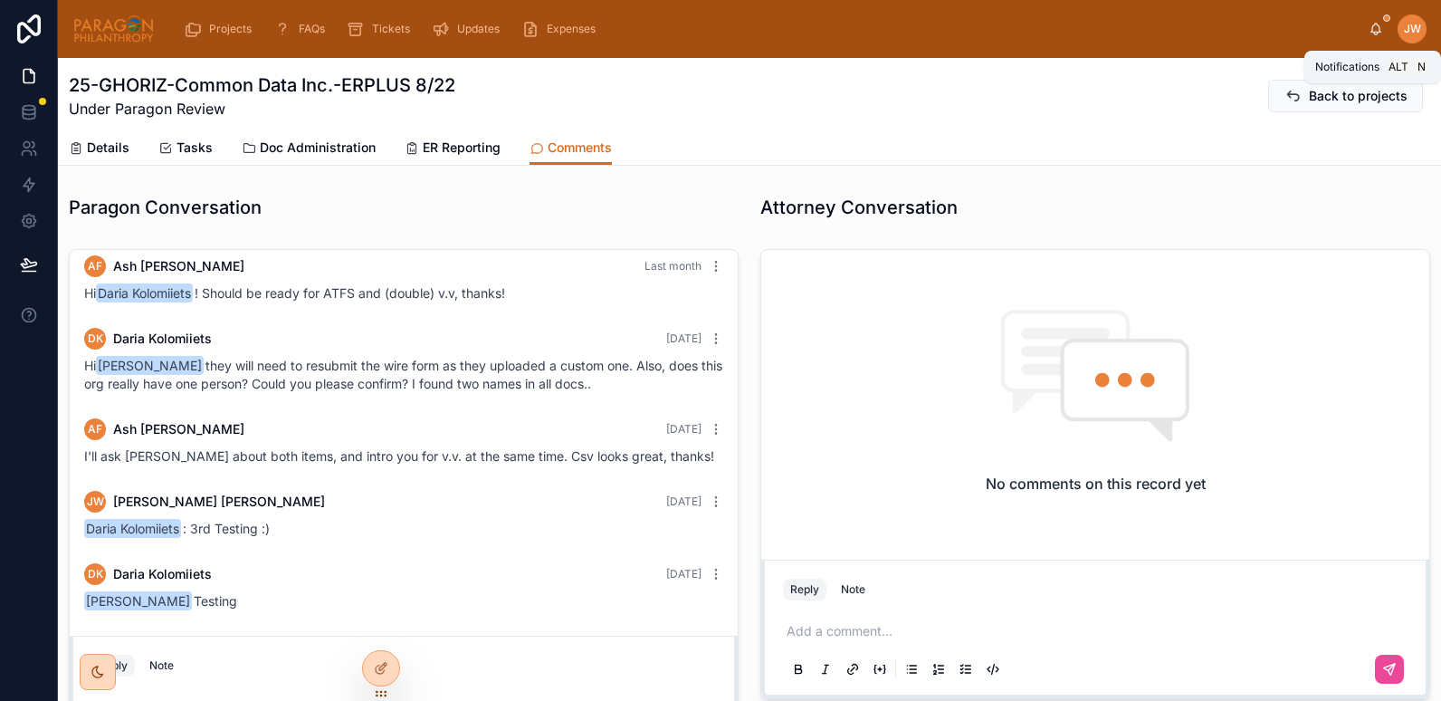
click at [1373, 32] on icon at bounding box center [1377, 28] width 10 height 8
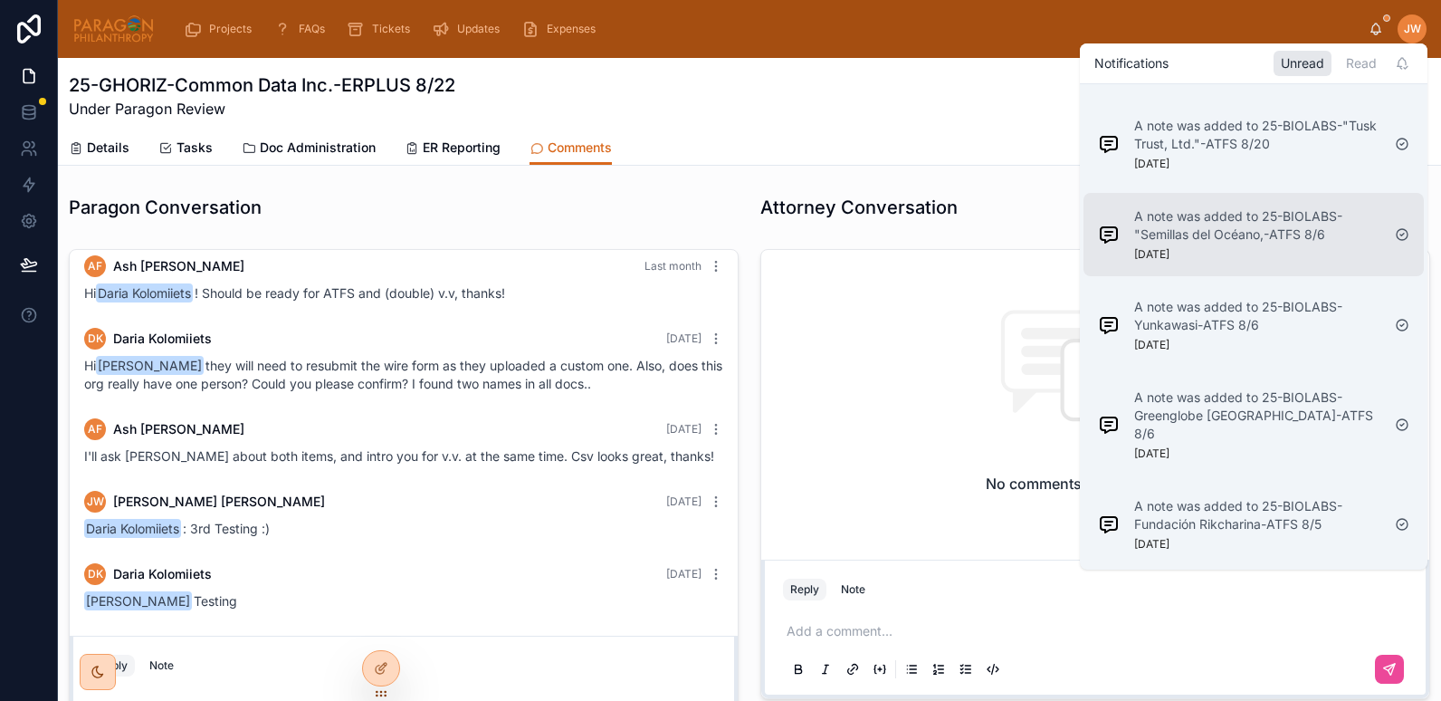
scroll to position [0, 0]
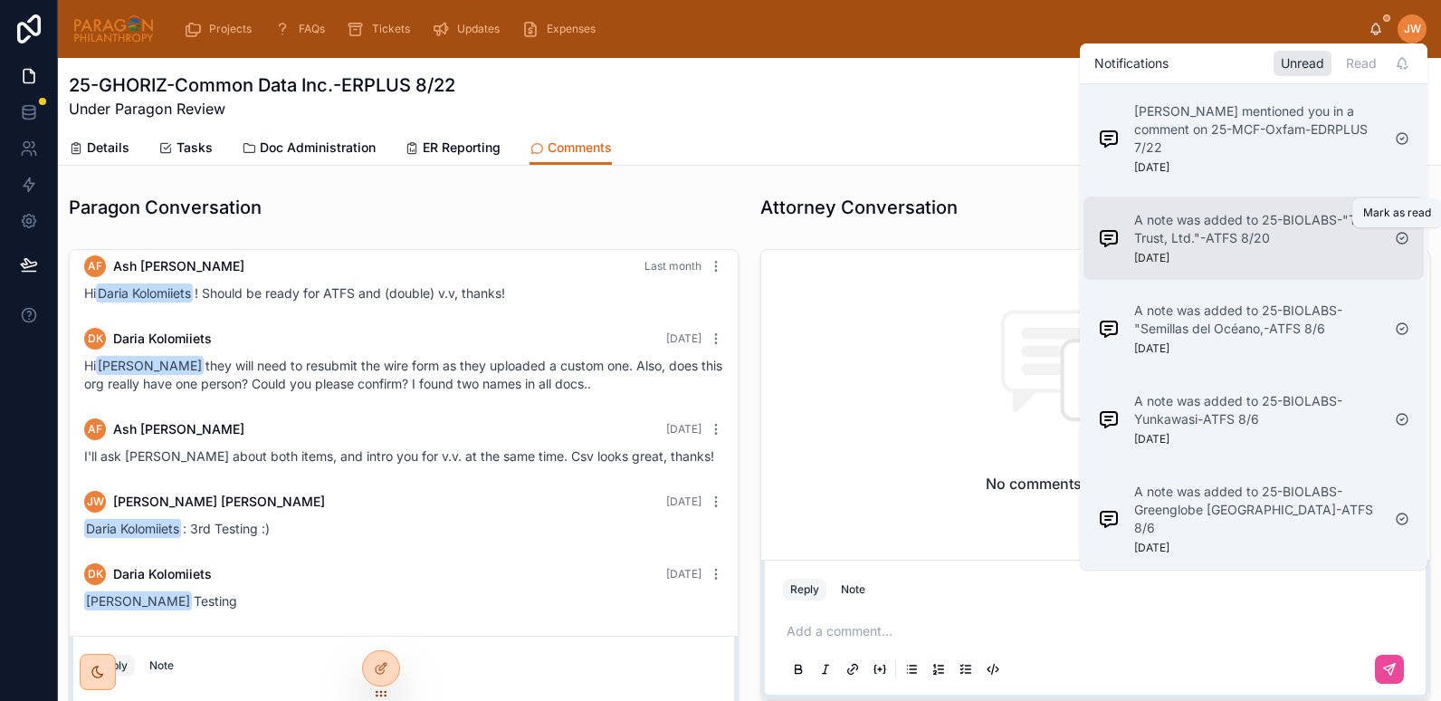
click at [1407, 236] on icon at bounding box center [1402, 238] width 11 height 11
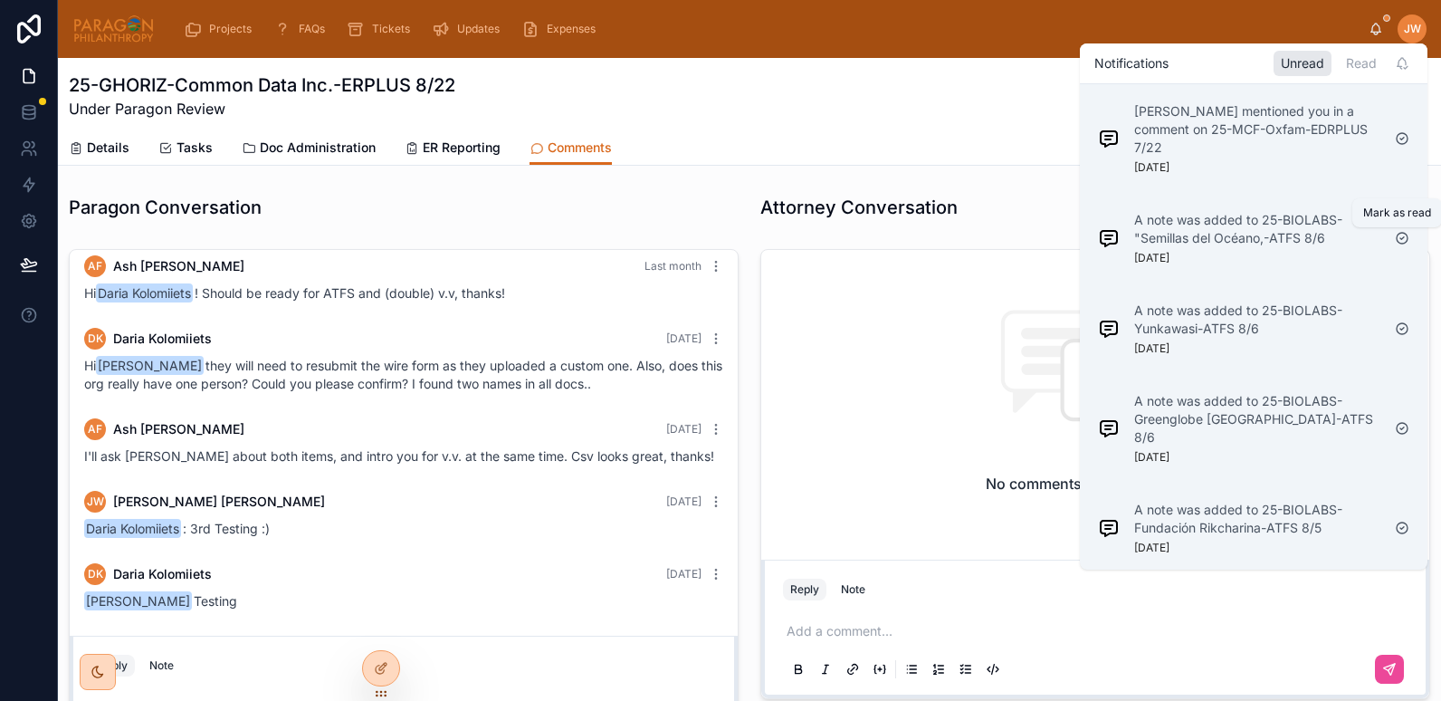
click at [1407, 236] on icon at bounding box center [1402, 238] width 11 height 11
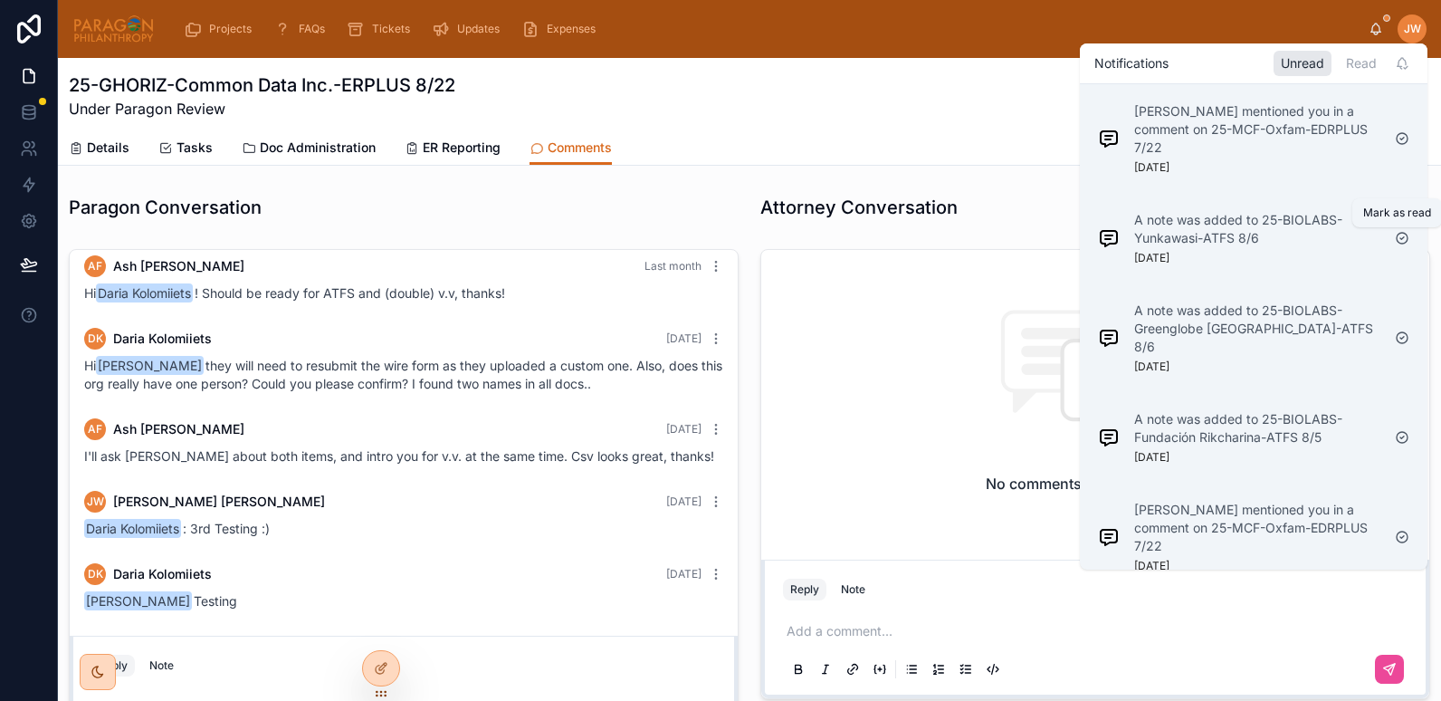
click at [1407, 236] on icon at bounding box center [1402, 238] width 11 height 11
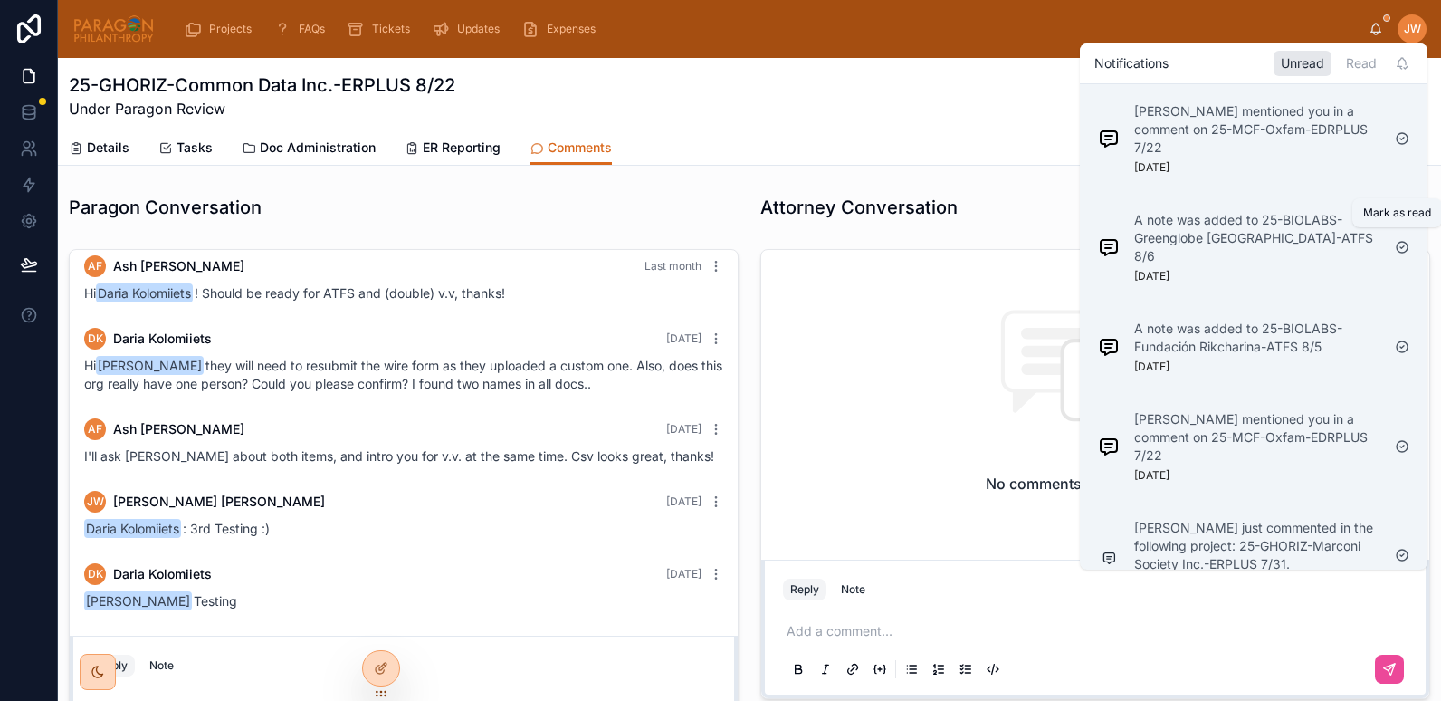
click at [1407, 242] on icon at bounding box center [1402, 247] width 11 height 11
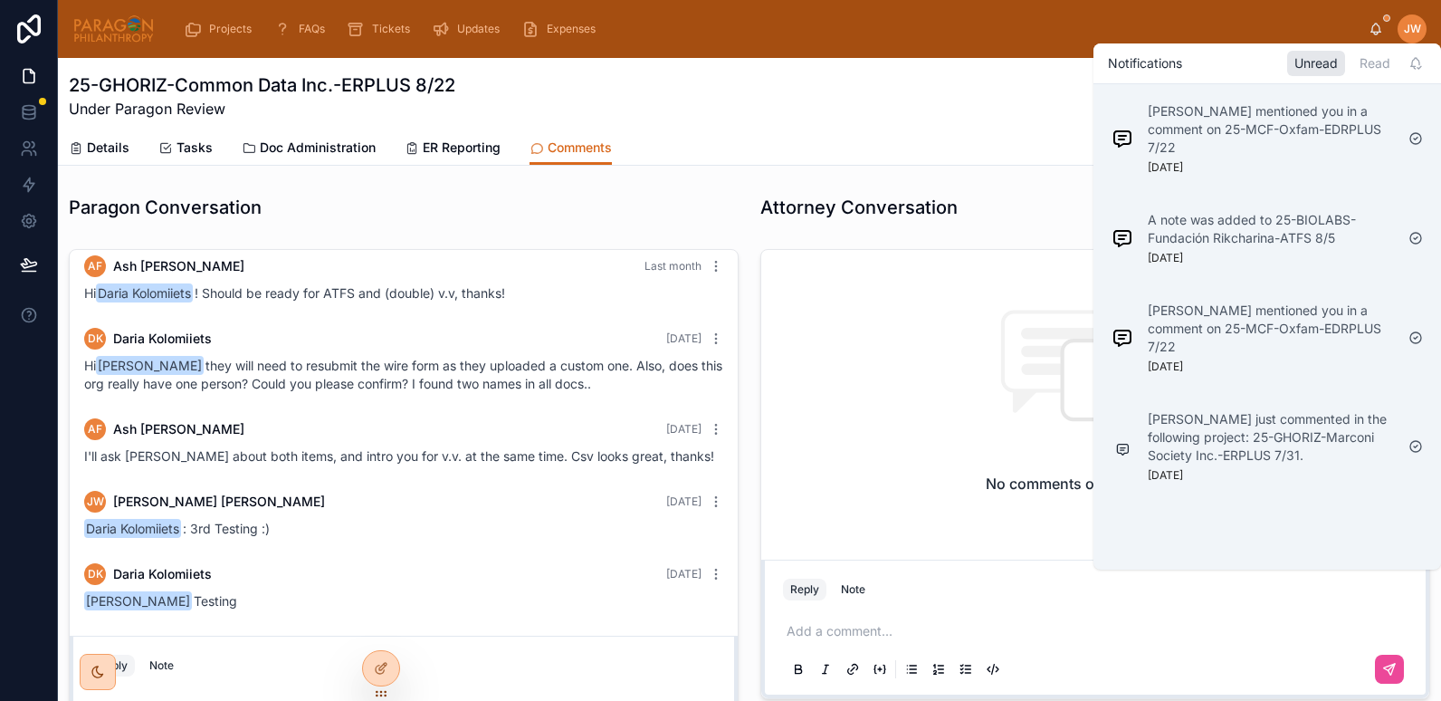
click at [1407, 236] on div at bounding box center [1416, 238] width 29 height 29
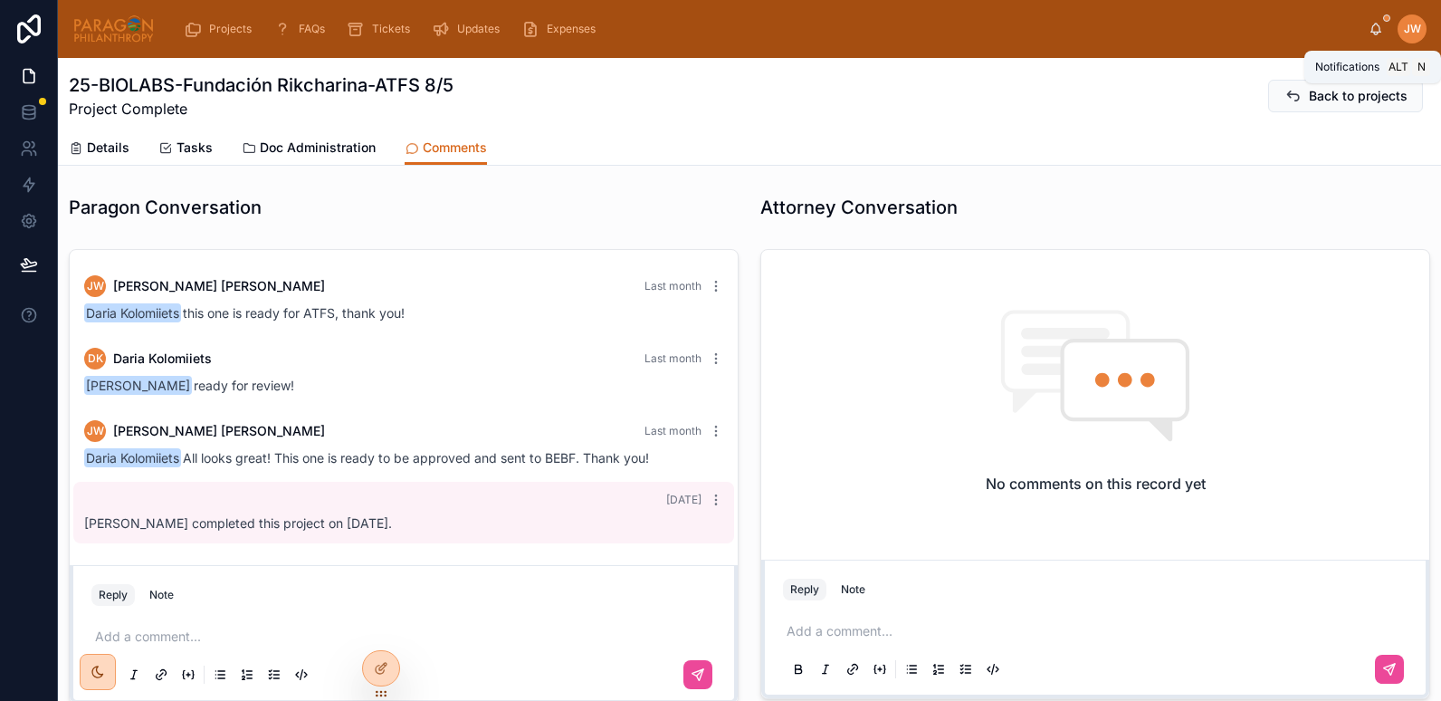
scroll to position [598, 0]
click at [1381, 24] on icon at bounding box center [1376, 29] width 14 height 14
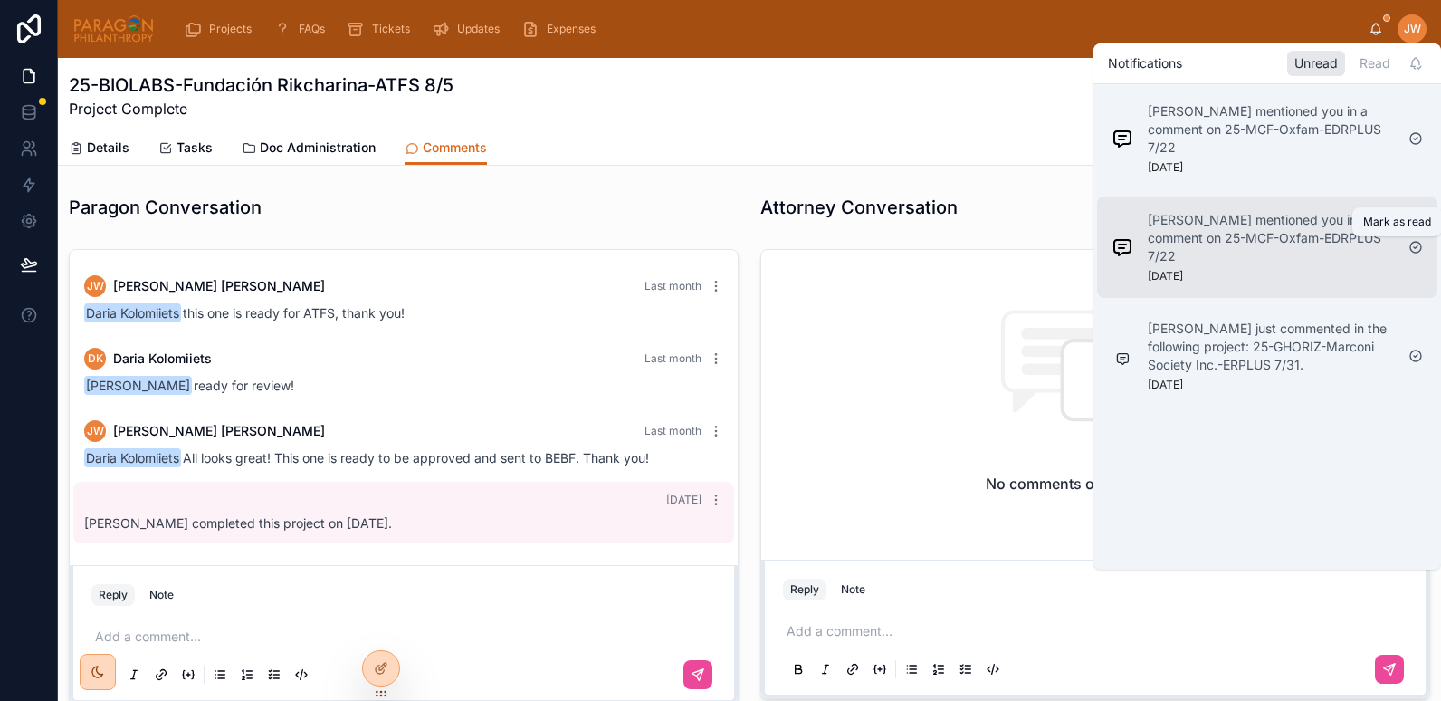
click at [1413, 248] on icon at bounding box center [1416, 247] width 14 height 14
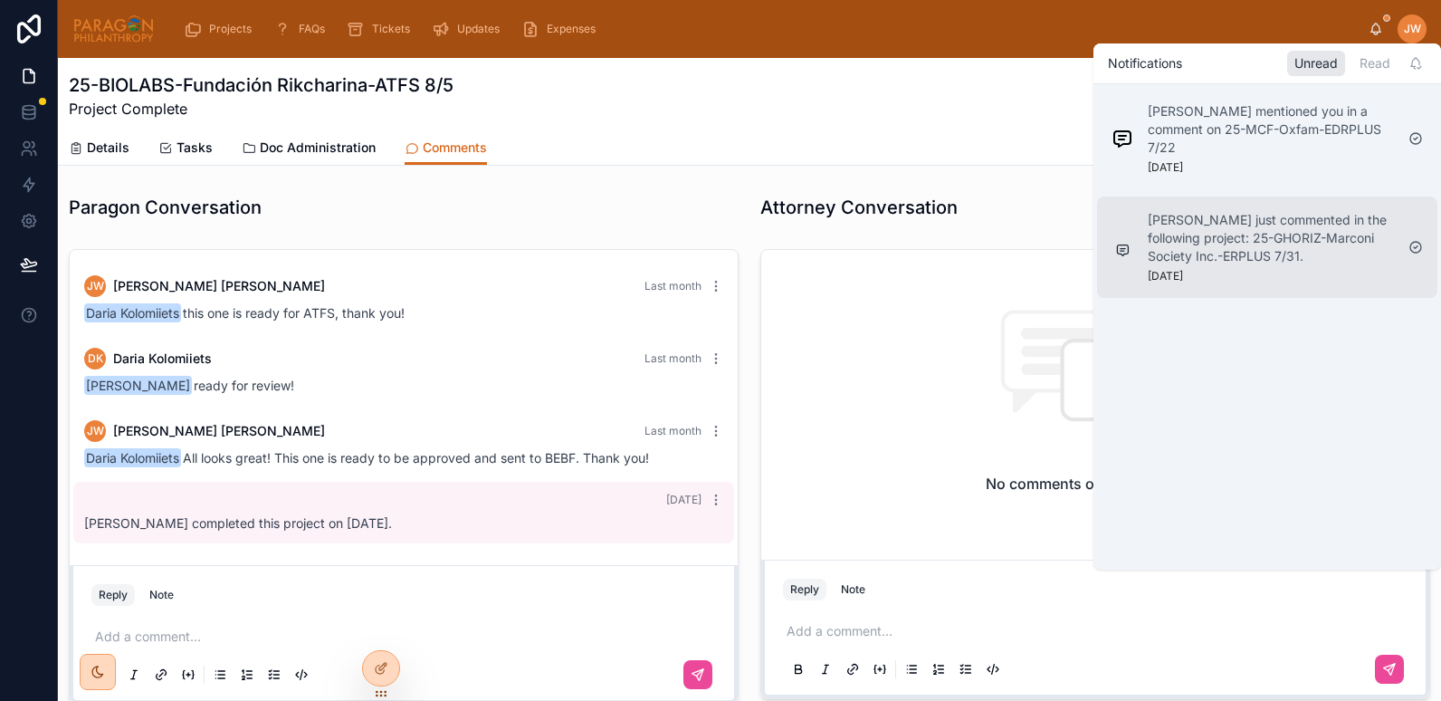
click at [1225, 247] on p "[PERSON_NAME] just commented in the following project: 25-GHORIZ-Marconi Societ…" at bounding box center [1271, 238] width 246 height 54
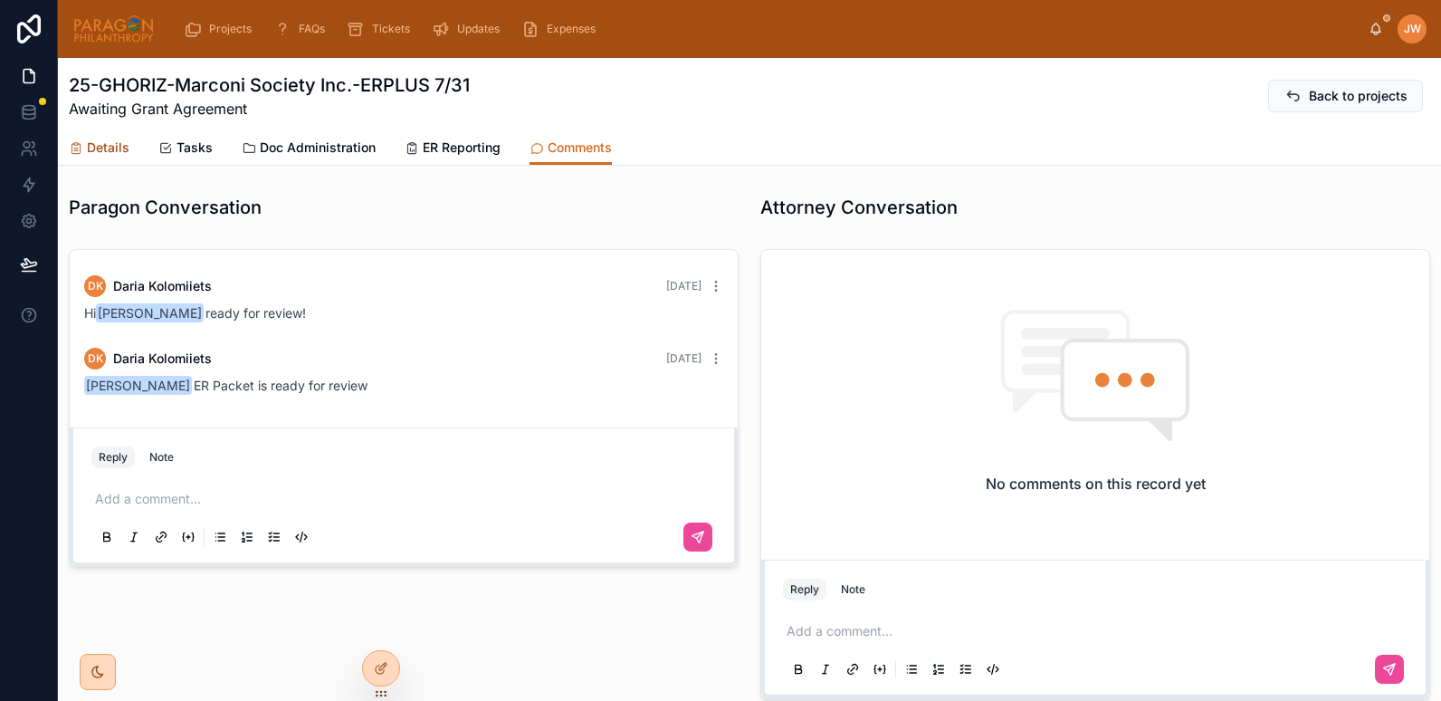
click at [94, 156] on span "Details" at bounding box center [108, 148] width 43 height 18
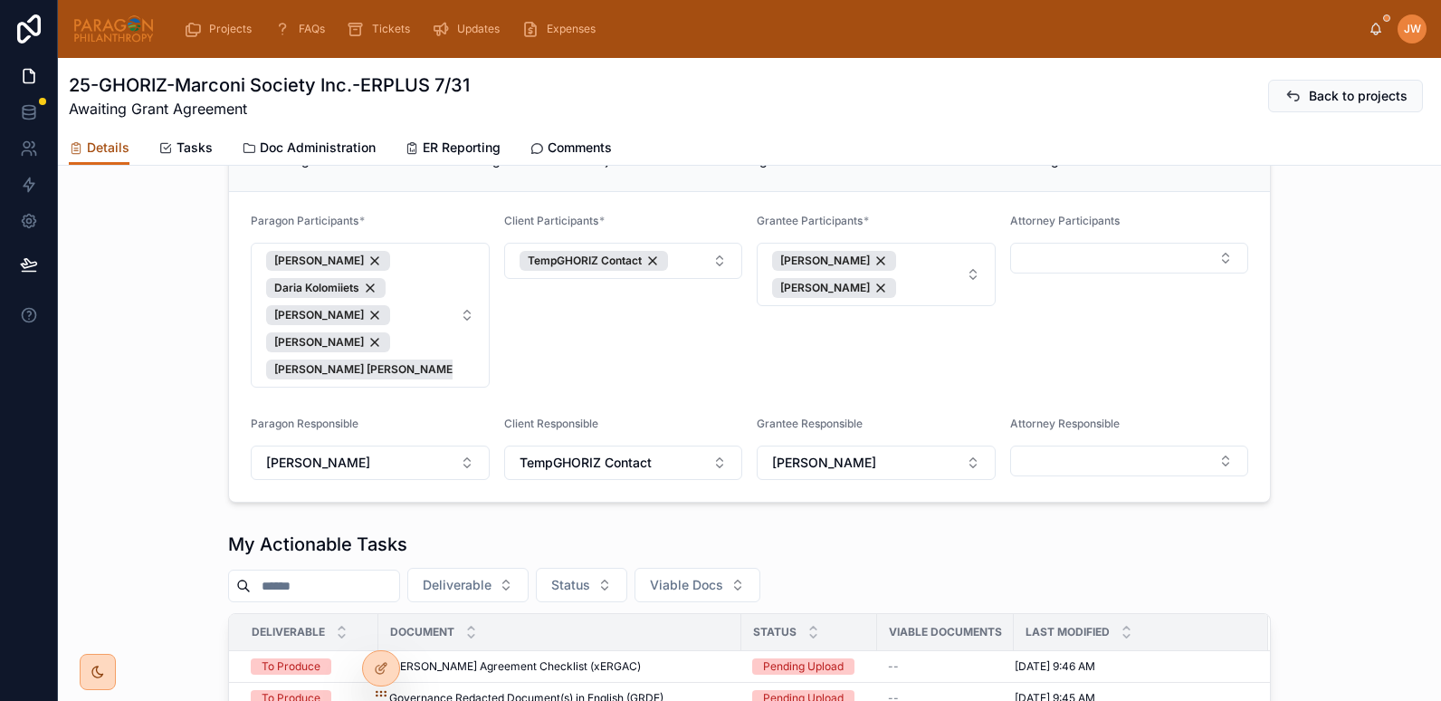
scroll to position [1085, 0]
click at [120, 38] on img at bounding box center [113, 28] width 82 height 29
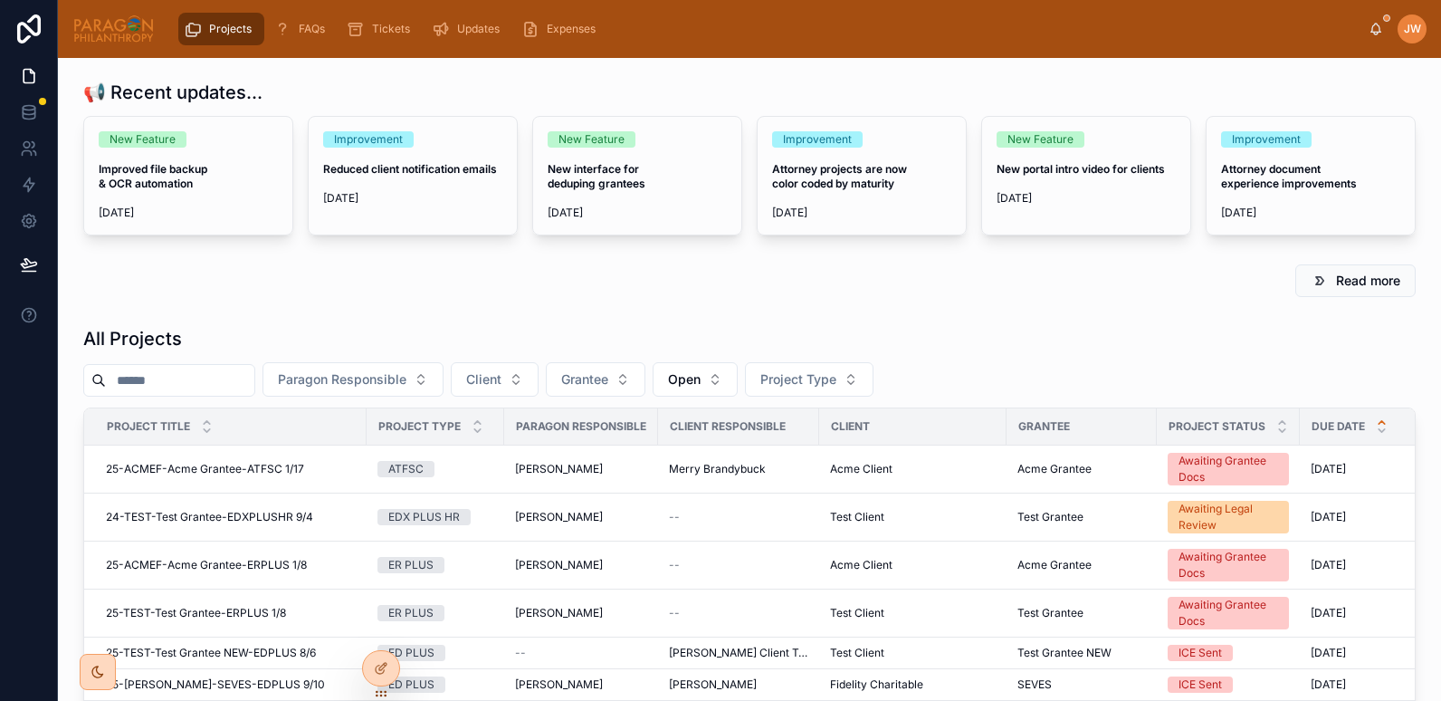
click at [181, 377] on input "text" at bounding box center [180, 380] width 148 height 25
type input "*****"
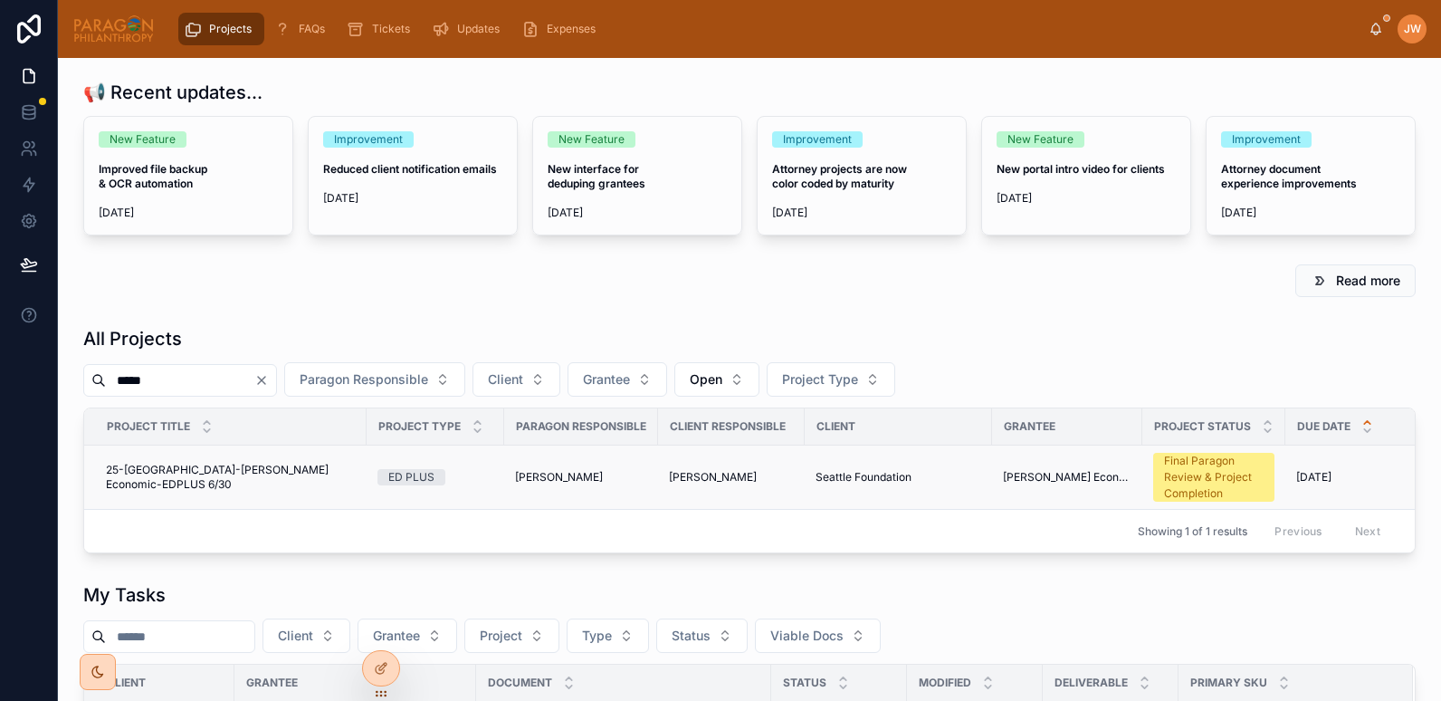
click at [241, 475] on span "25-[GEOGRAPHIC_DATA]-[PERSON_NAME] Economic-EDPLUS 6/30" at bounding box center [231, 477] width 250 height 29
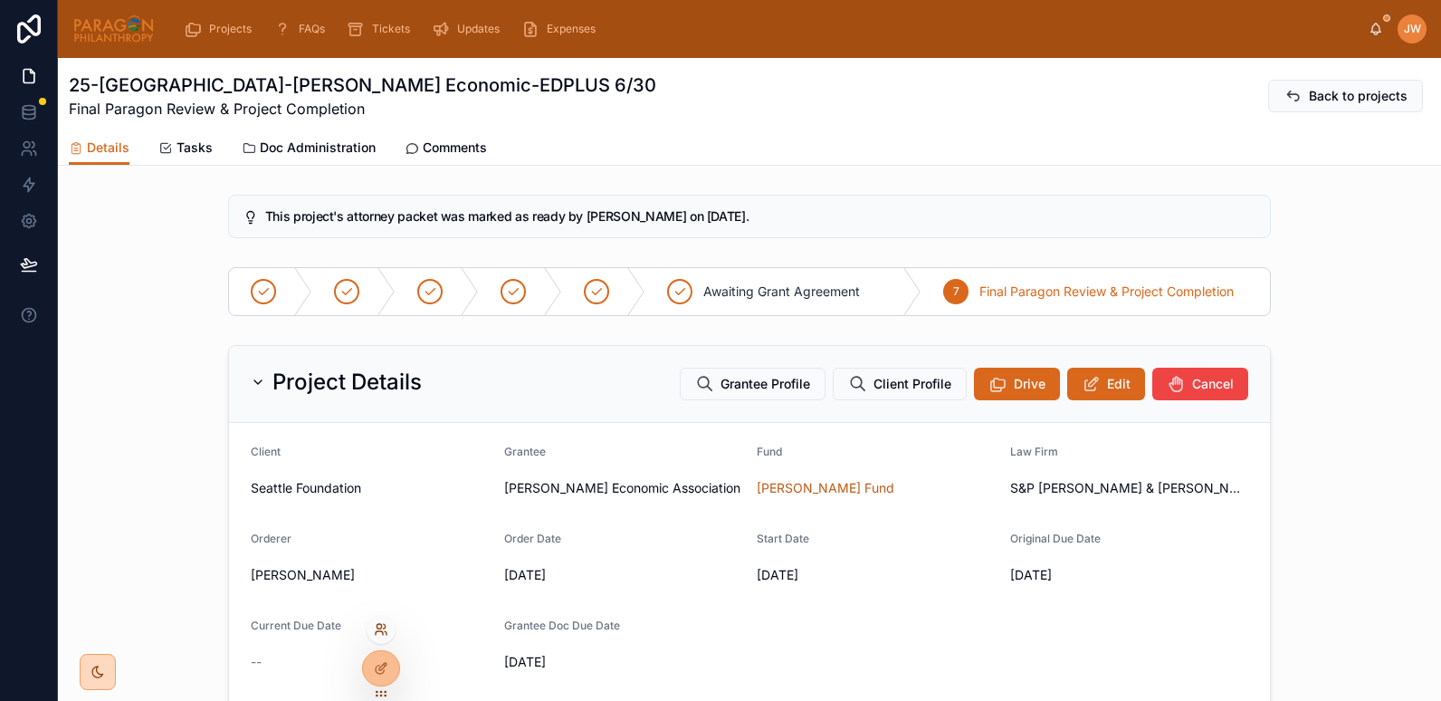
click at [379, 633] on icon at bounding box center [381, 629] width 14 height 14
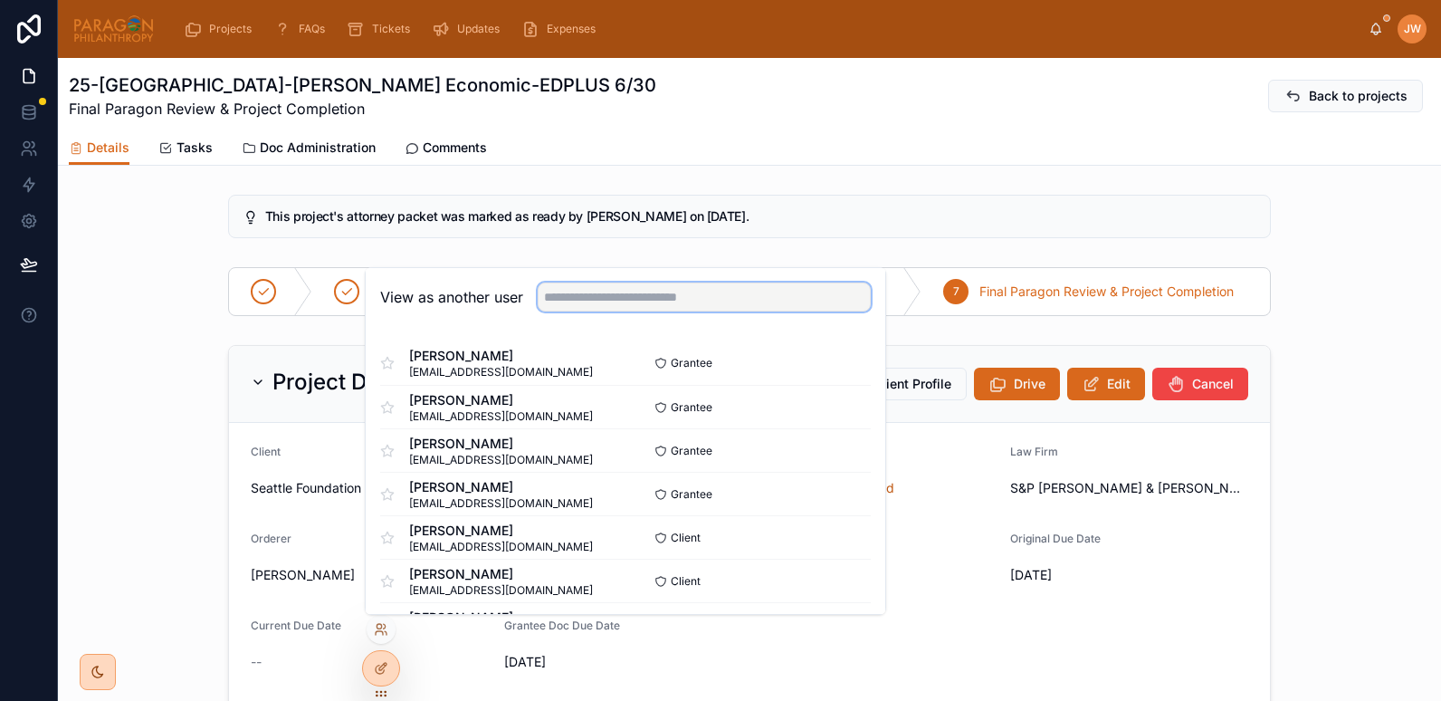
click at [585, 290] on input "text" at bounding box center [704, 296] width 333 height 29
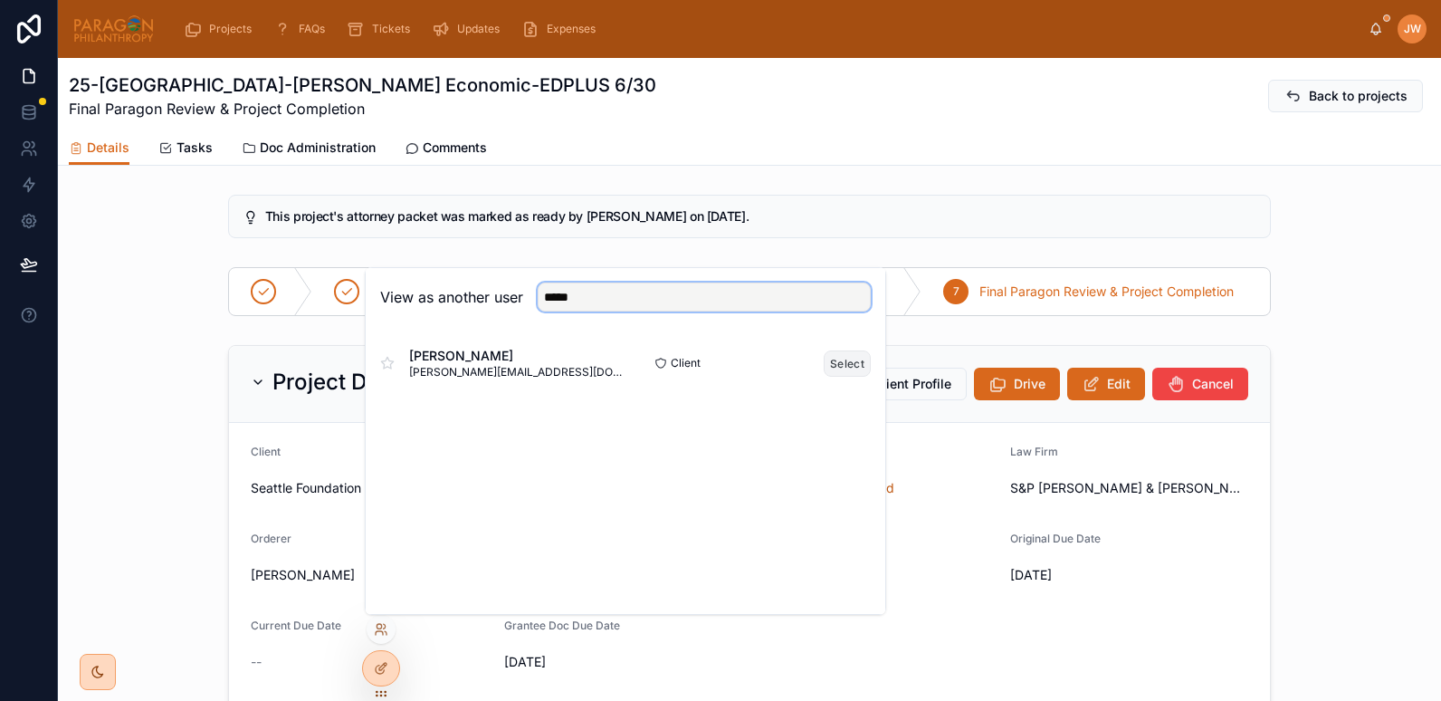
type input "*****"
click at [854, 369] on button "Select" at bounding box center [847, 363] width 47 height 26
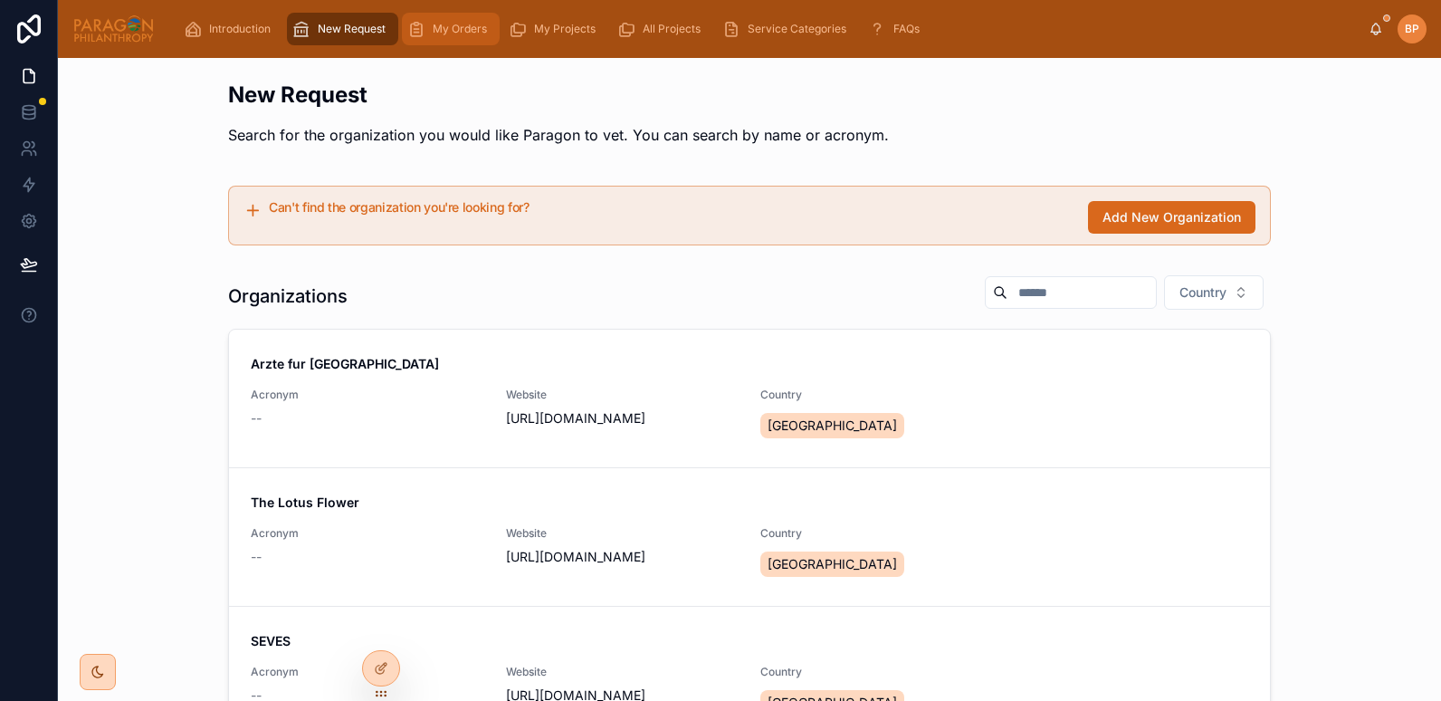
click at [454, 19] on div "My Orders" at bounding box center [450, 28] width 87 height 29
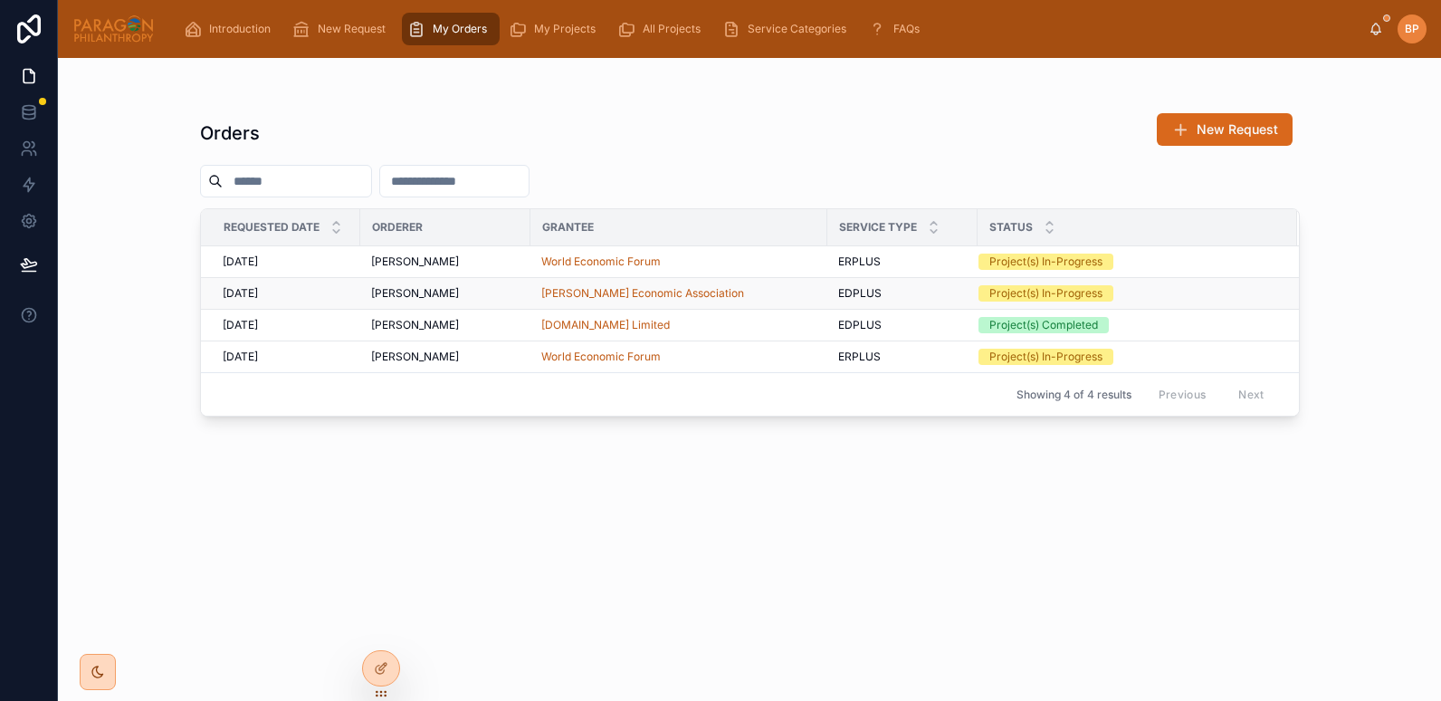
click at [508, 293] on div "[PERSON_NAME]" at bounding box center [445, 293] width 148 height 14
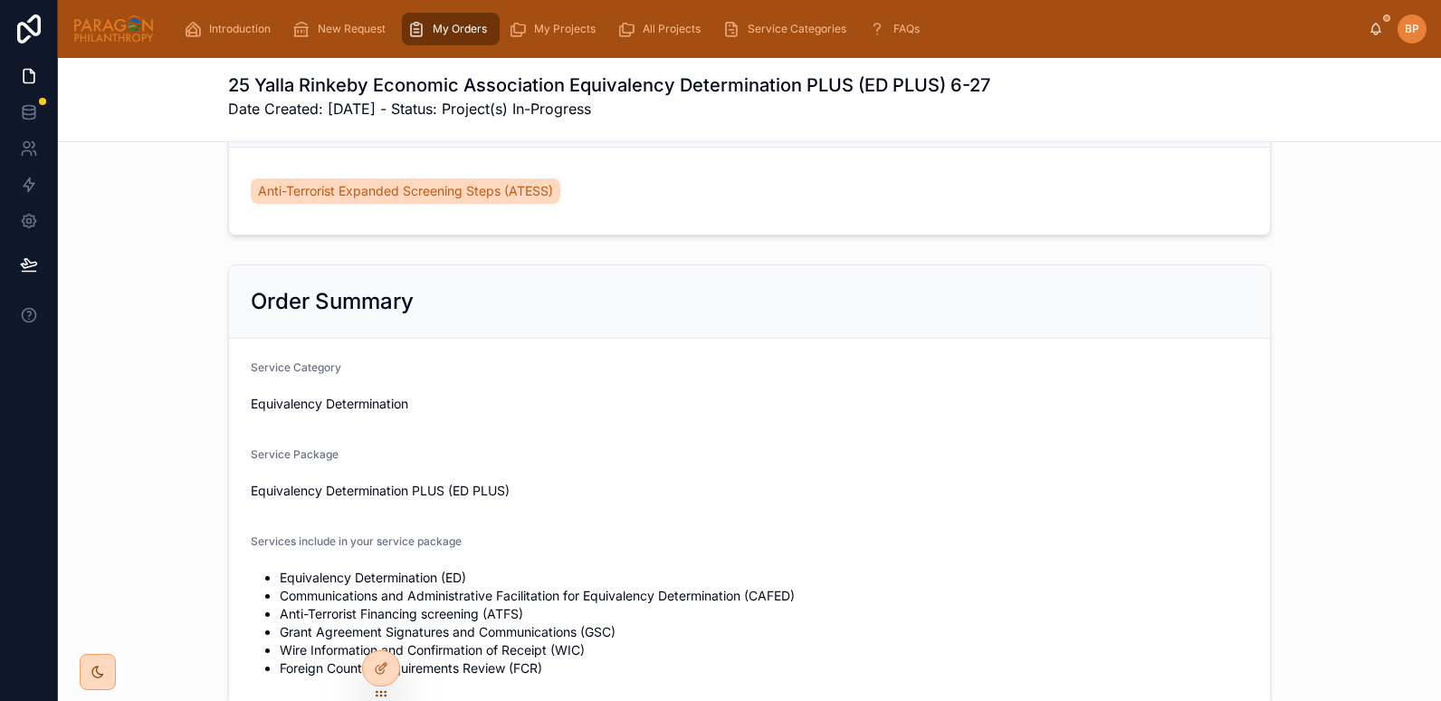
scroll to position [1426, 0]
click at [536, 37] on div "My Projects" at bounding box center [556, 28] width 94 height 29
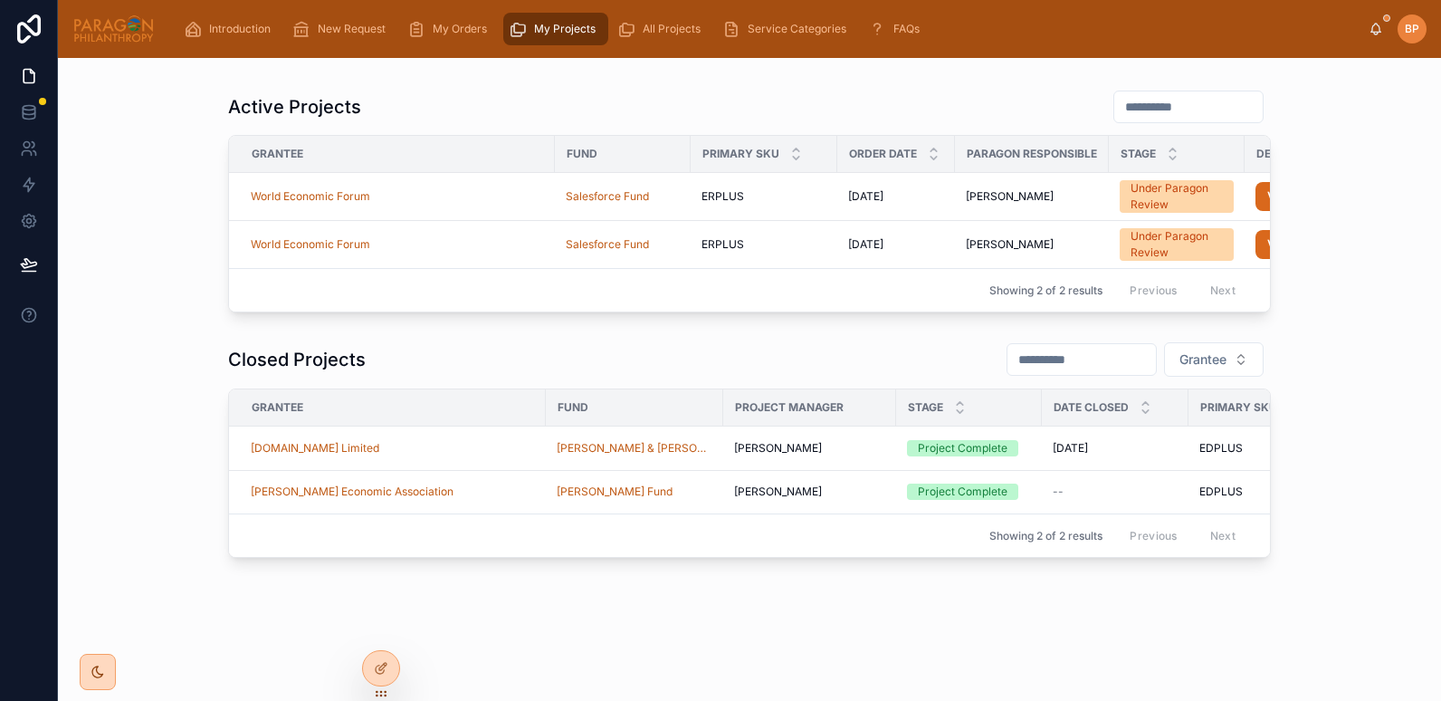
scroll to position [81, 0]
click at [464, 498] on div "[PERSON_NAME] Economic Association" at bounding box center [393, 490] width 284 height 14
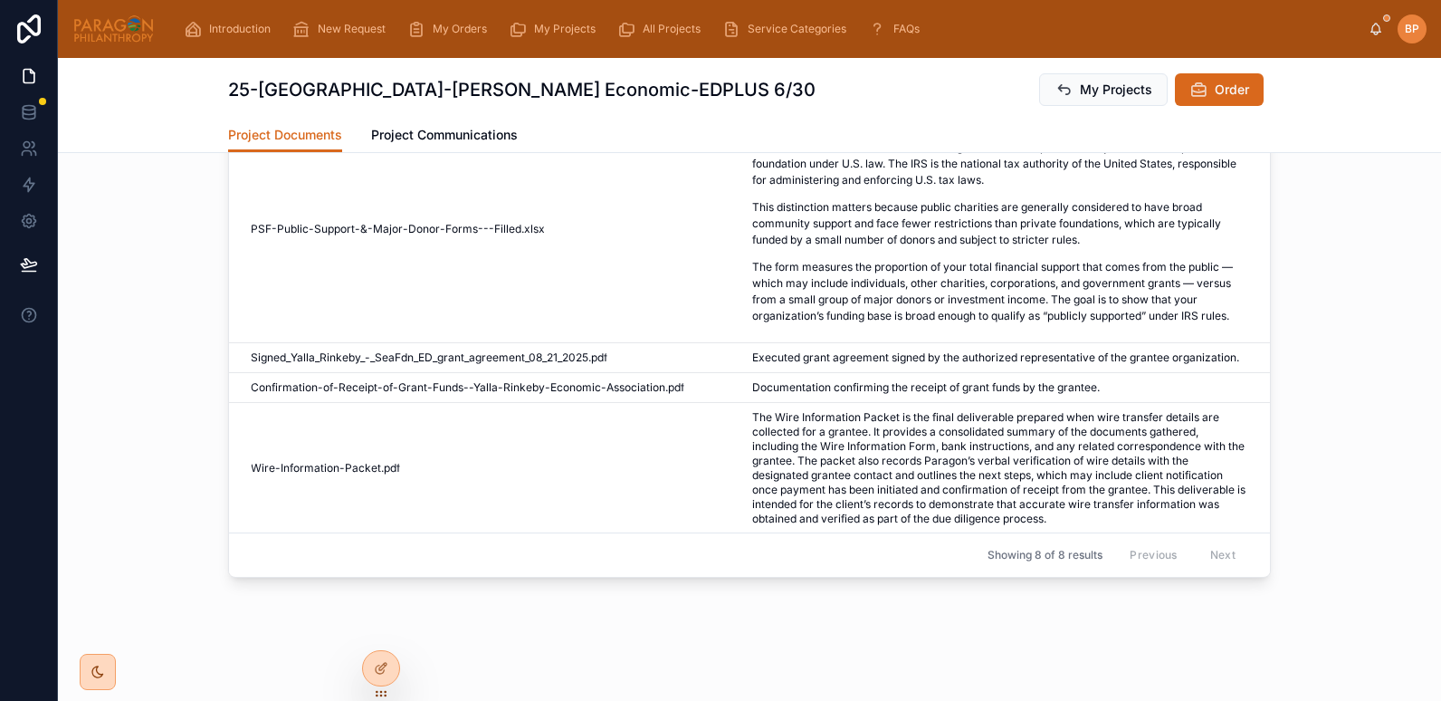
scroll to position [528, 0]
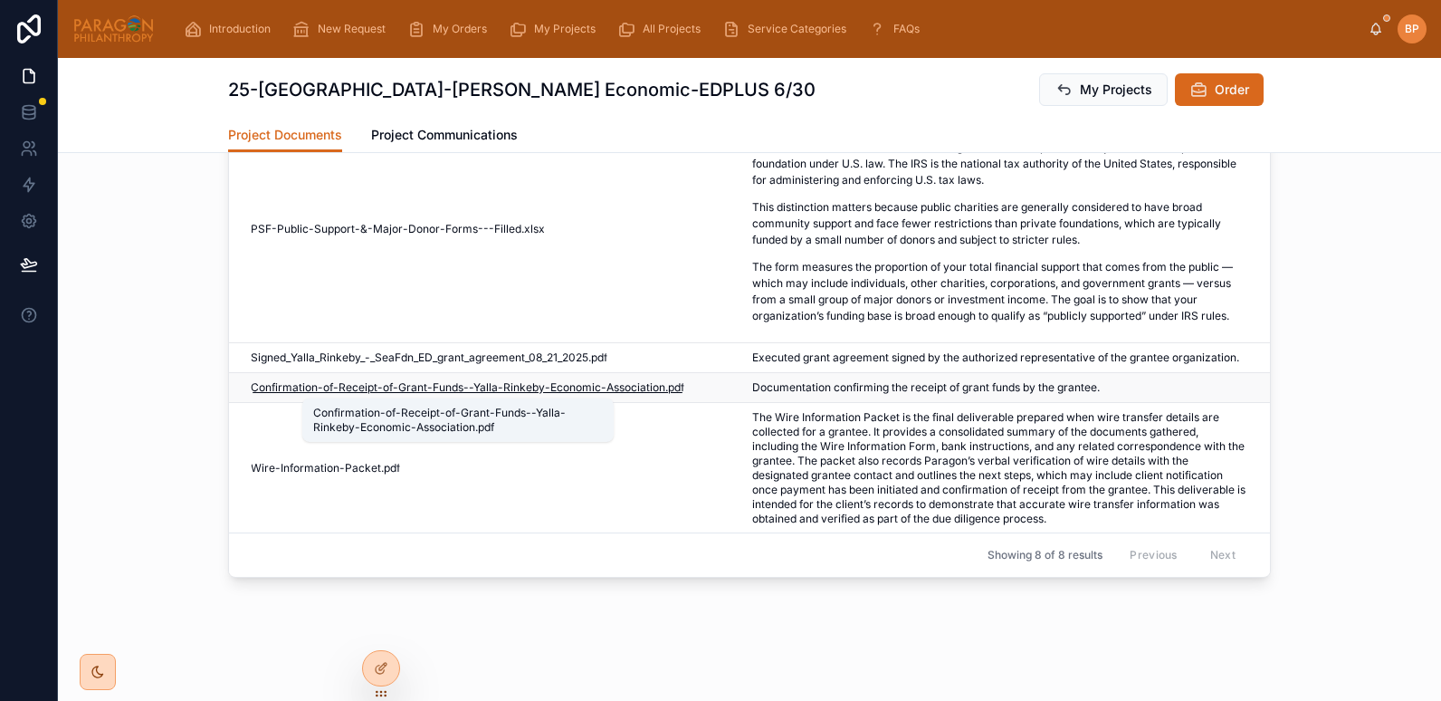
click at [368, 388] on span "Confirmation-of-Receipt-of-Grant-Funds--Yalla-Rinkeby-Economic-Association" at bounding box center [458, 387] width 415 height 14
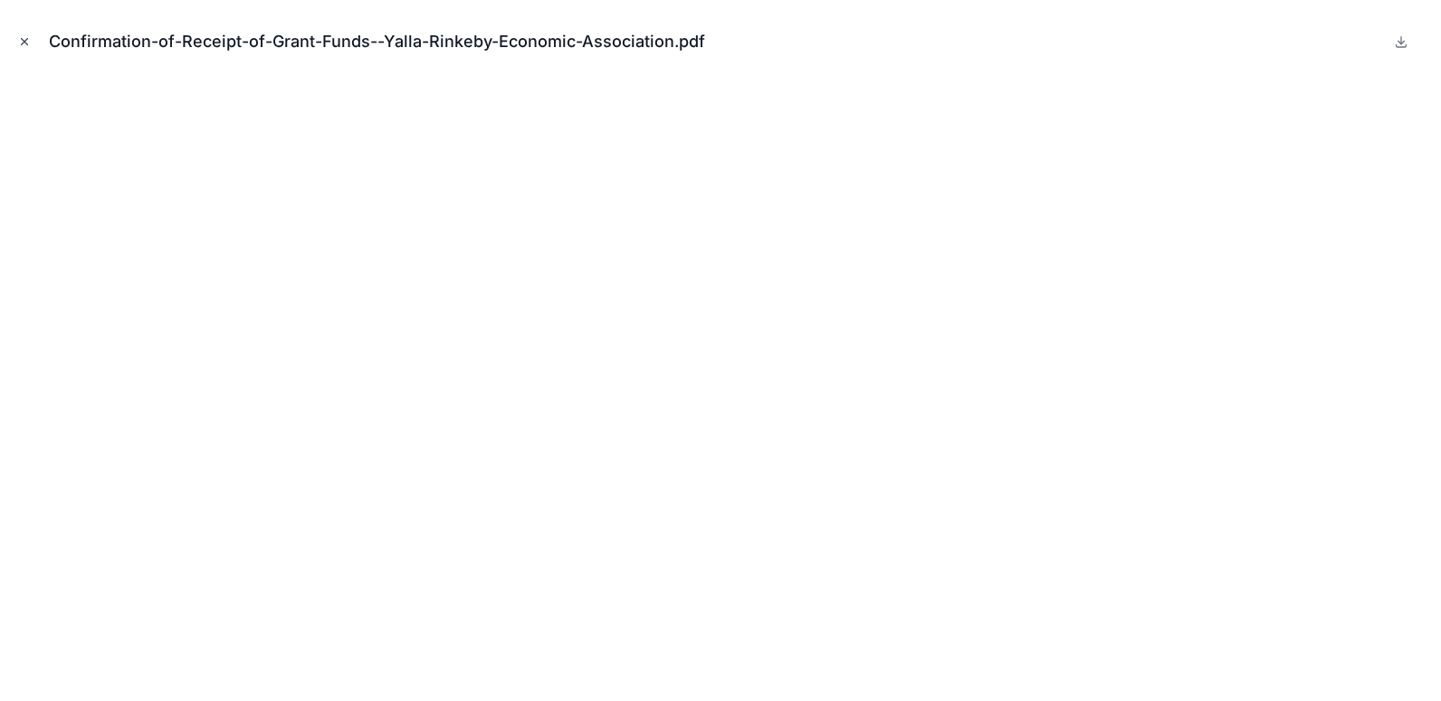
click at [17, 35] on button "Close modal" at bounding box center [24, 42] width 20 height 20
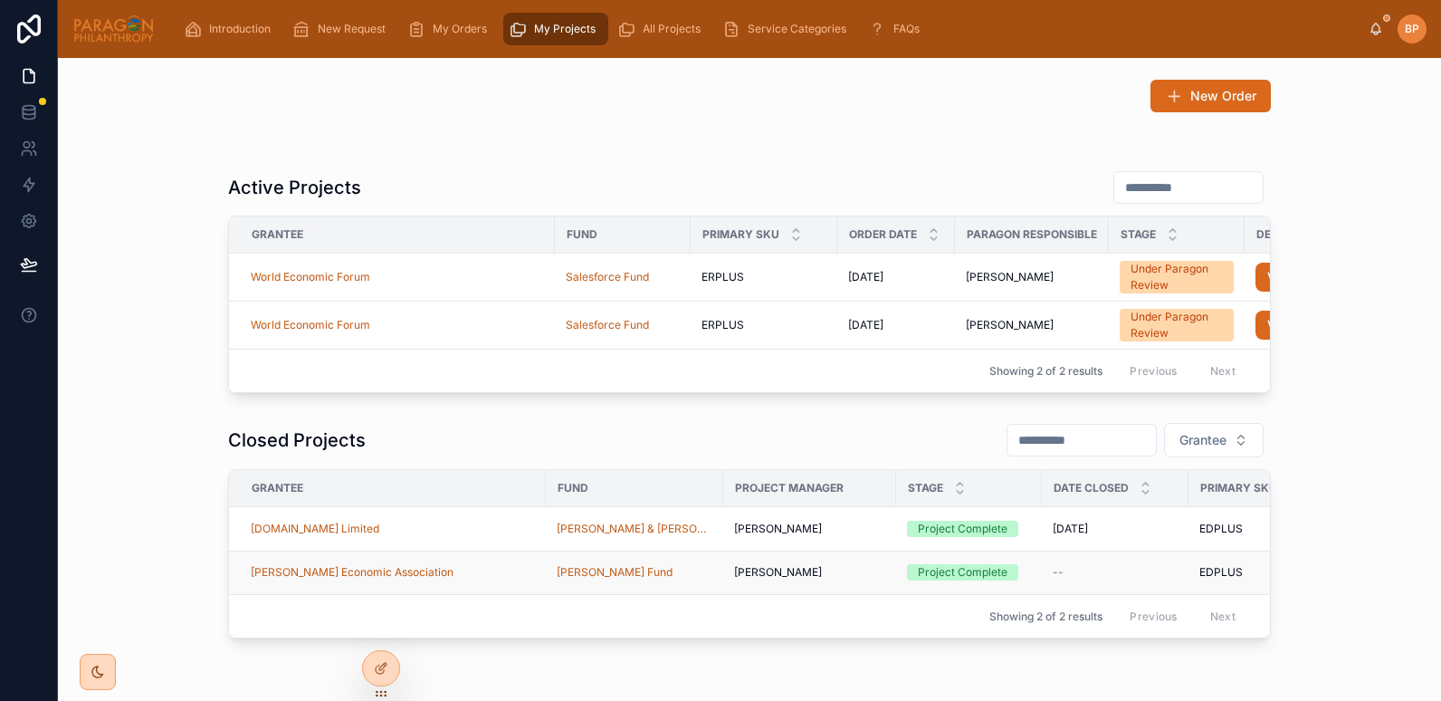
click at [483, 579] on div "[PERSON_NAME] Economic Association" at bounding box center [393, 572] width 284 height 14
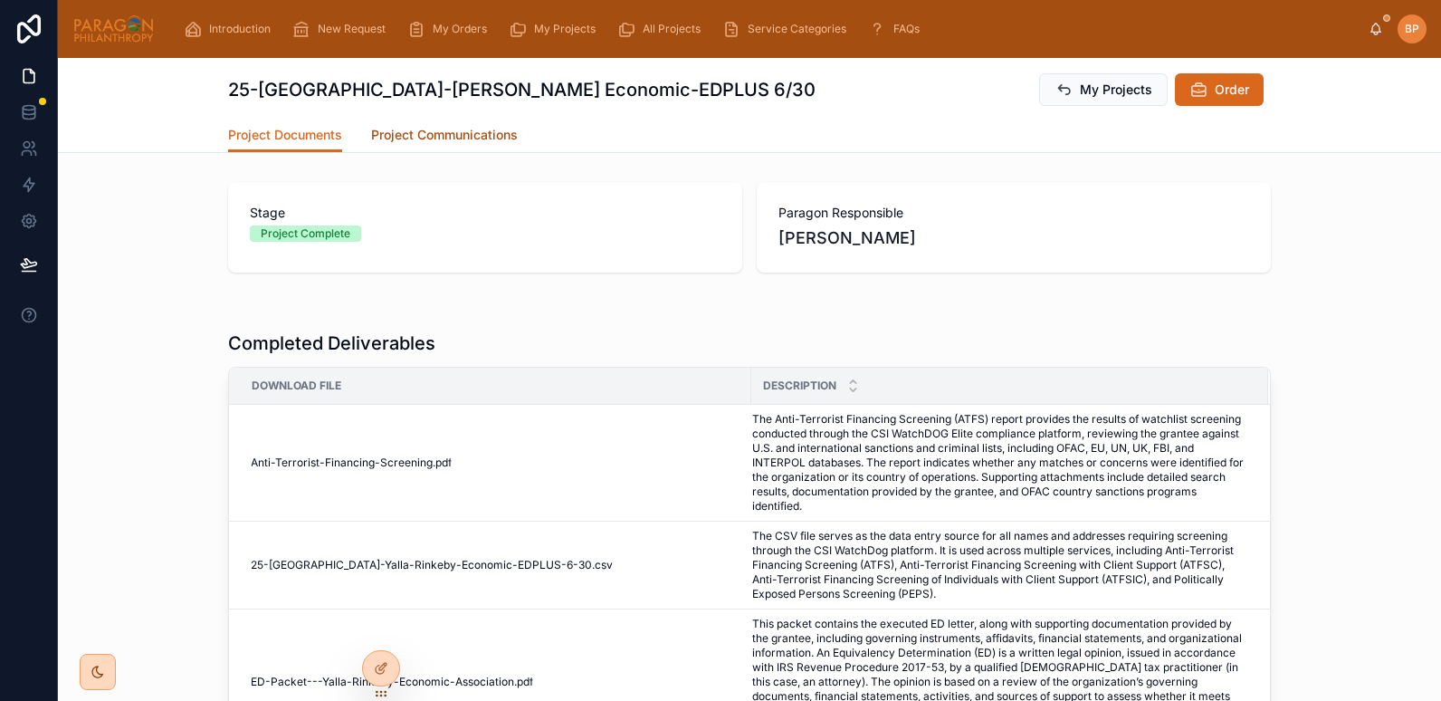
click at [448, 131] on span "Project Communications" at bounding box center [444, 135] width 147 height 18
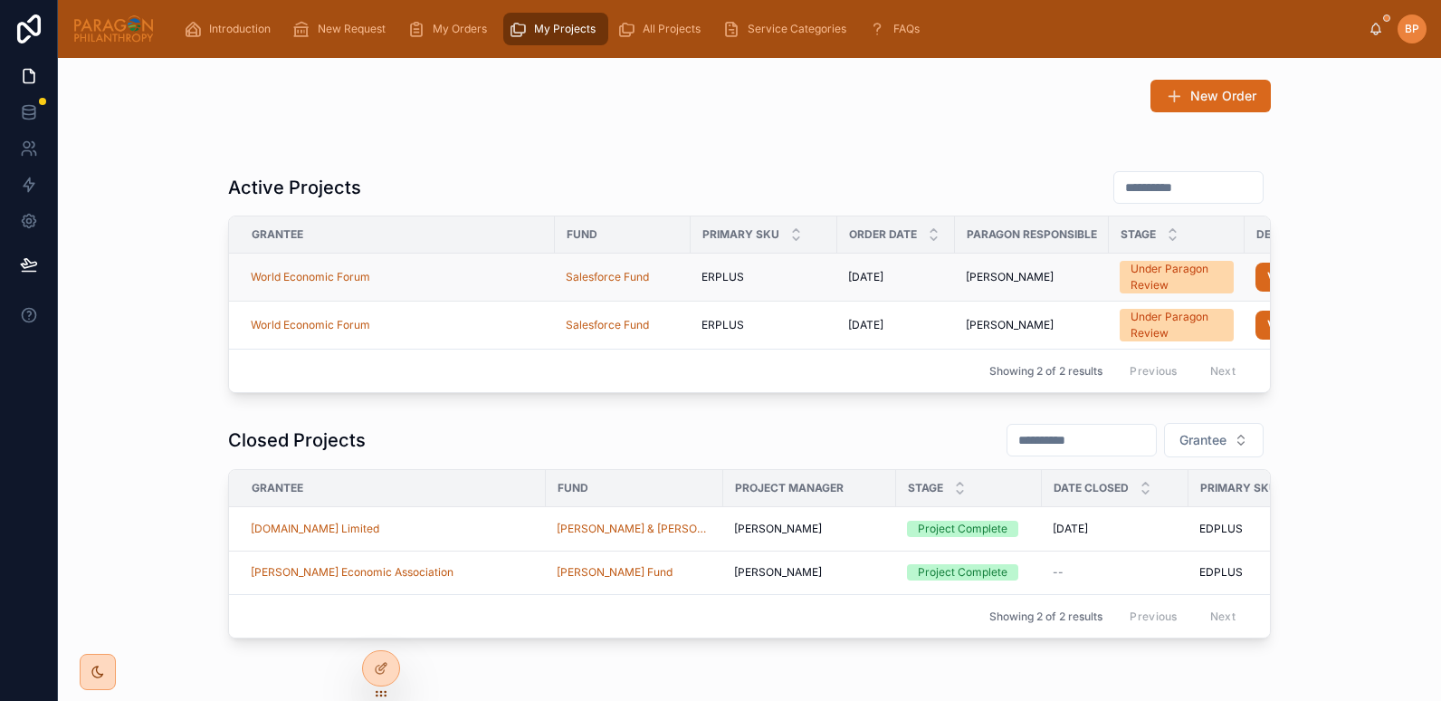
click at [443, 272] on div "World Economic Forum" at bounding box center [397, 277] width 293 height 14
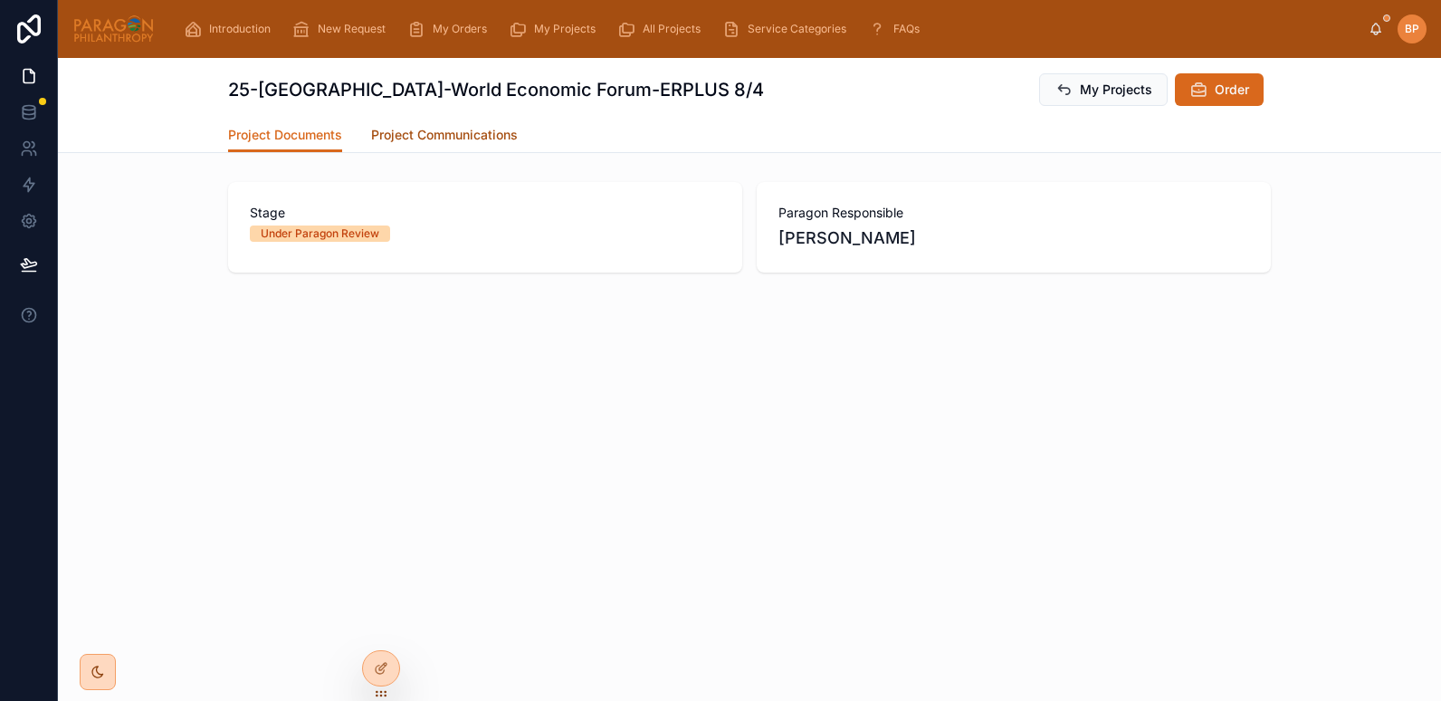
click at [463, 129] on span "Project Communications" at bounding box center [444, 135] width 147 height 18
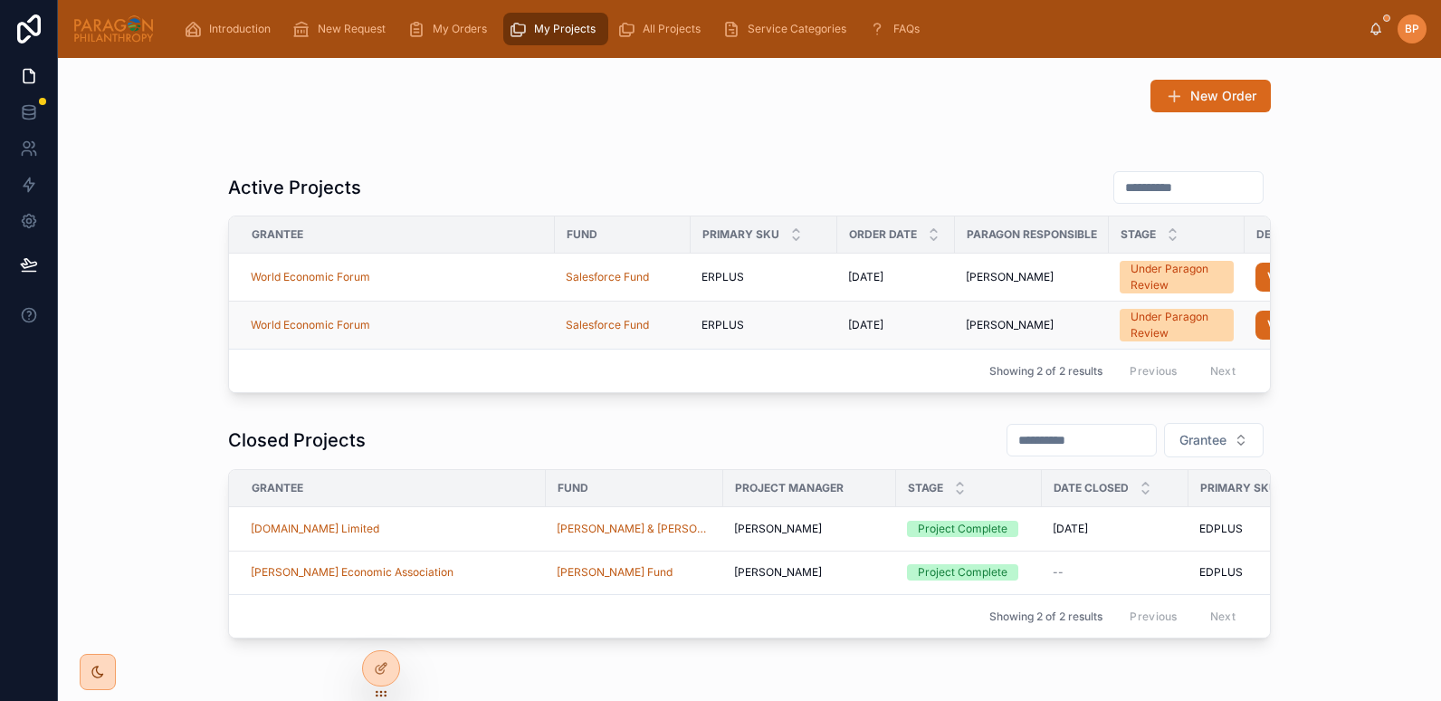
click at [460, 333] on td "World Economic Forum" at bounding box center [392, 325] width 326 height 48
click at [421, 325] on div "World Economic Forum" at bounding box center [397, 325] width 293 height 14
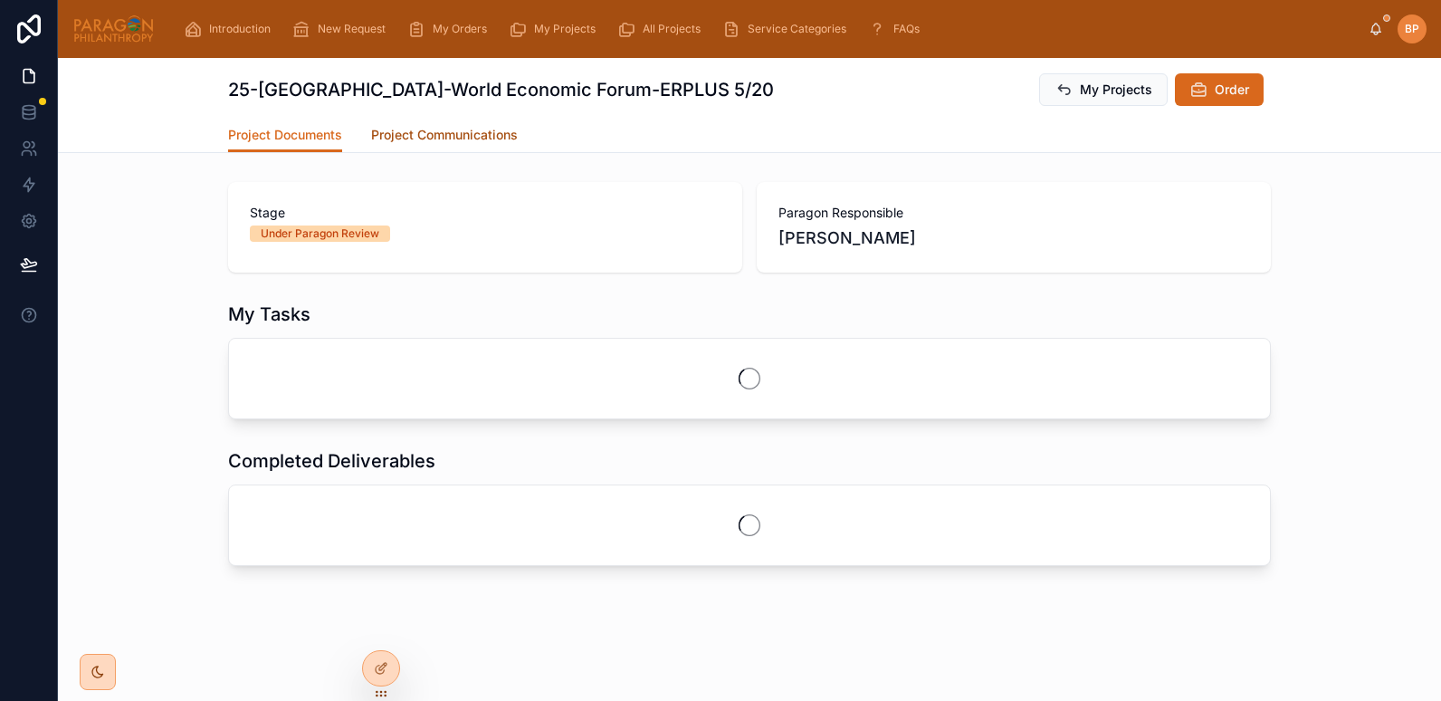
click at [405, 147] on link "Project Communications" at bounding box center [444, 137] width 147 height 36
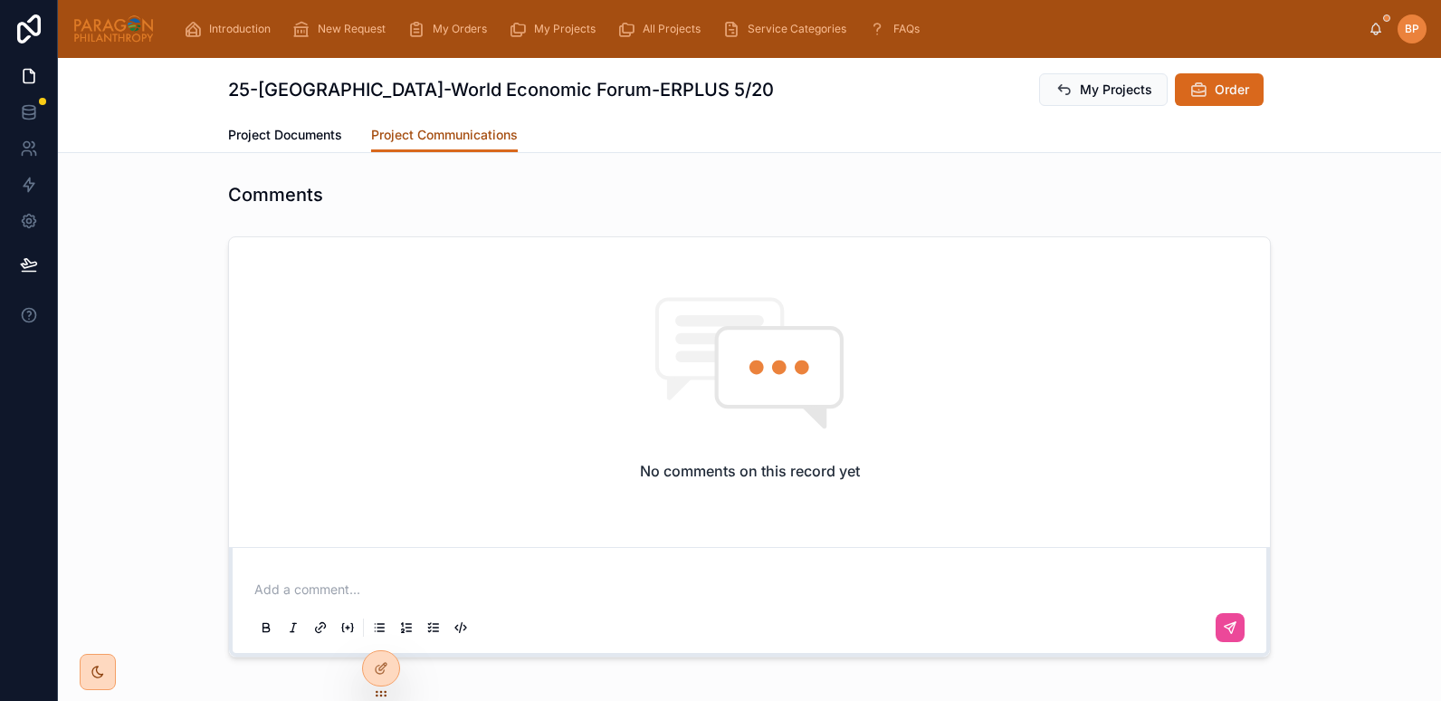
scroll to position [80, 0]
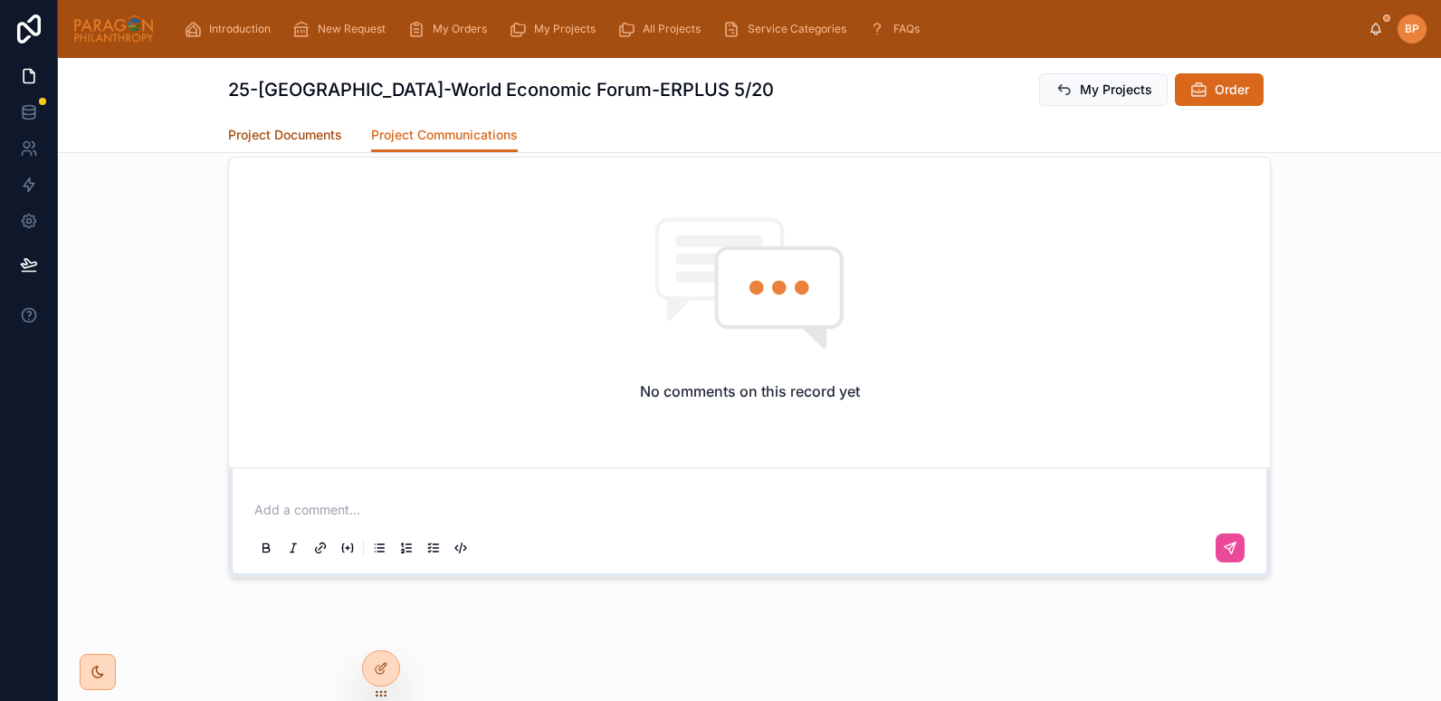
click at [271, 135] on span "Project Documents" at bounding box center [285, 135] width 114 height 18
